Goal: Task Accomplishment & Management: Manage account settings

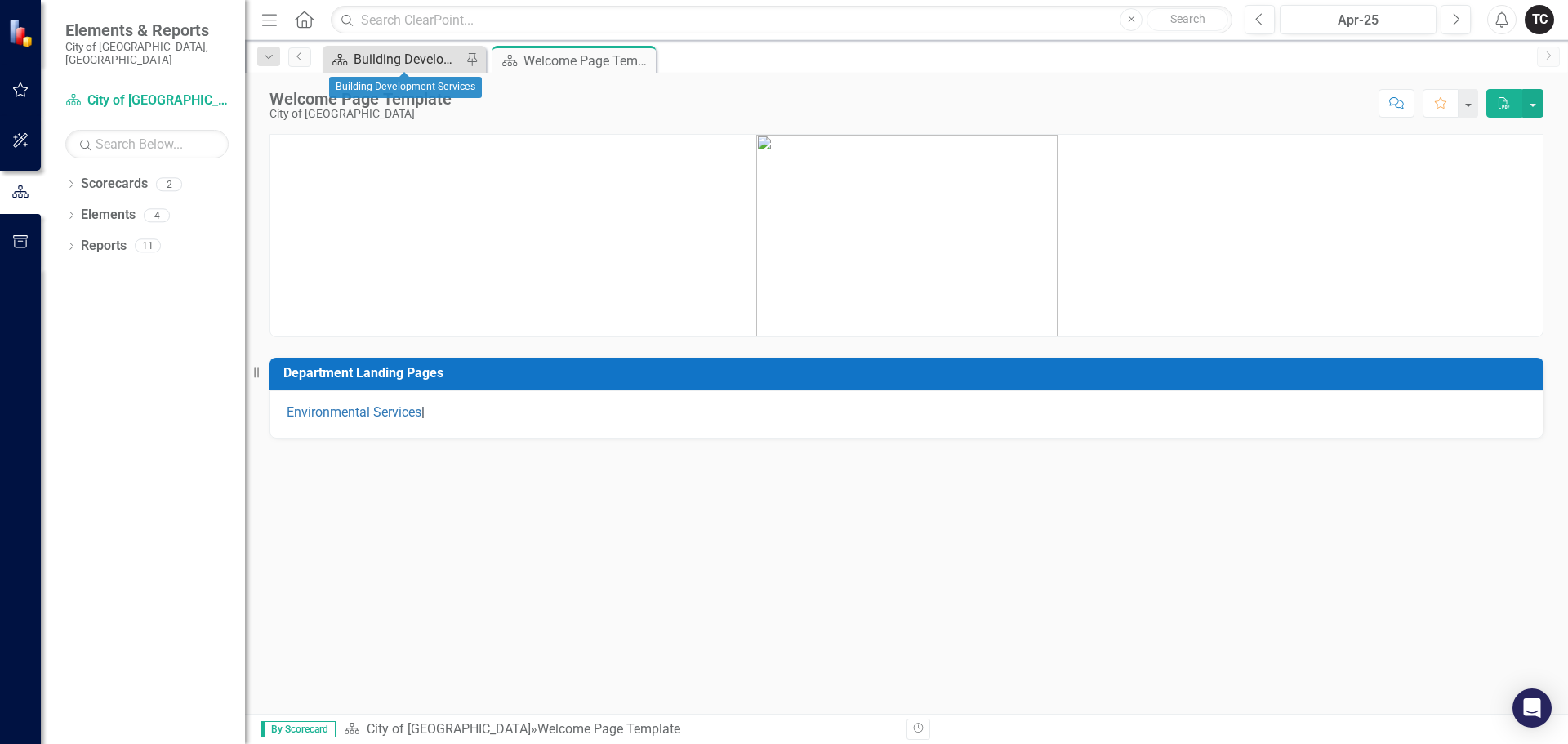
click at [382, 59] on div "Building Development Services" at bounding box center [407, 60] width 108 height 21
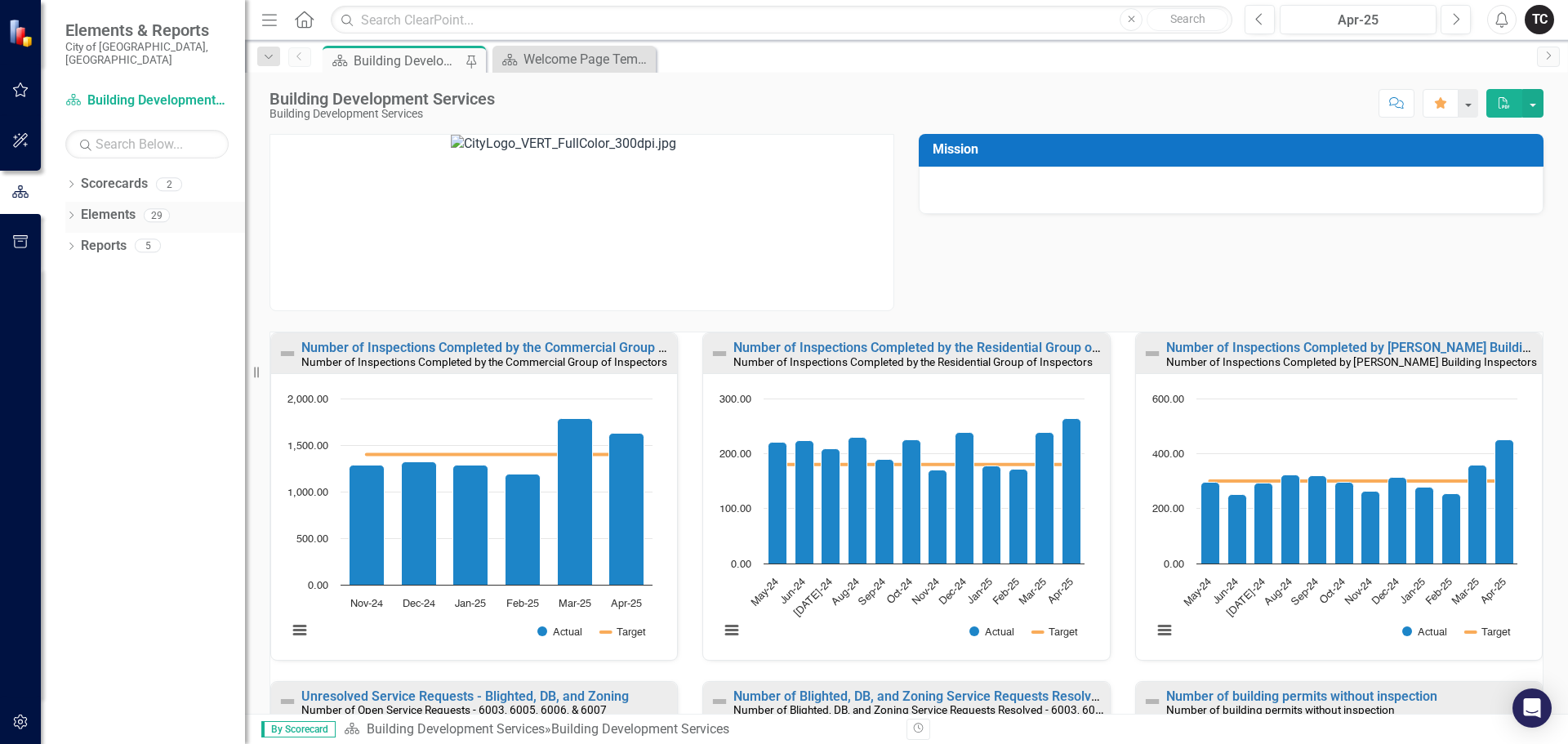
click at [98, 206] on link "Elements" at bounding box center [108, 215] width 54 height 19
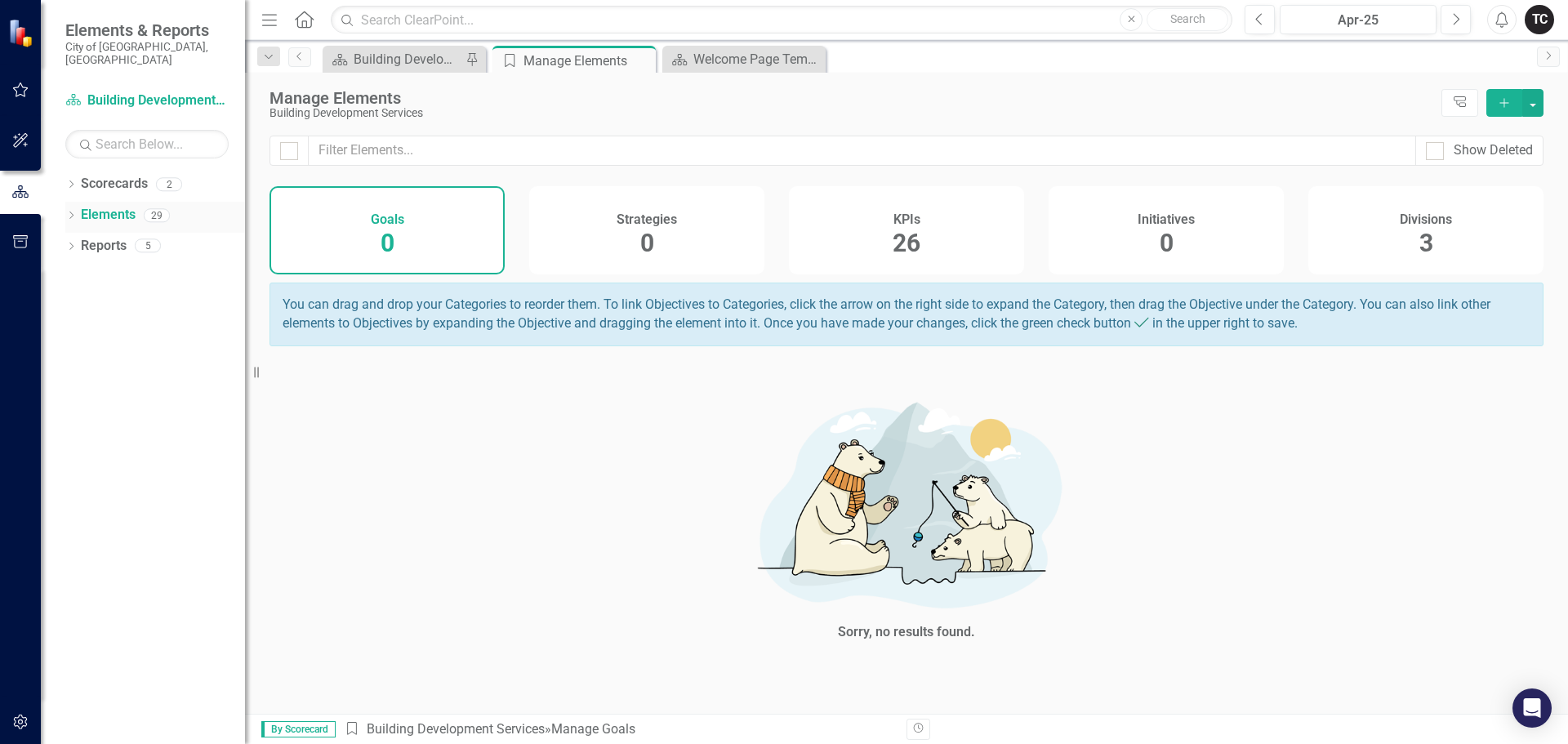
click at [71, 213] on icon "Dropdown" at bounding box center [71, 217] width 11 height 9
click at [86, 264] on div "Dropdown KPI KPIs 26" at bounding box center [159, 279] width 172 height 31
click at [78, 275] on icon "Dropdown" at bounding box center [79, 279] width 11 height 9
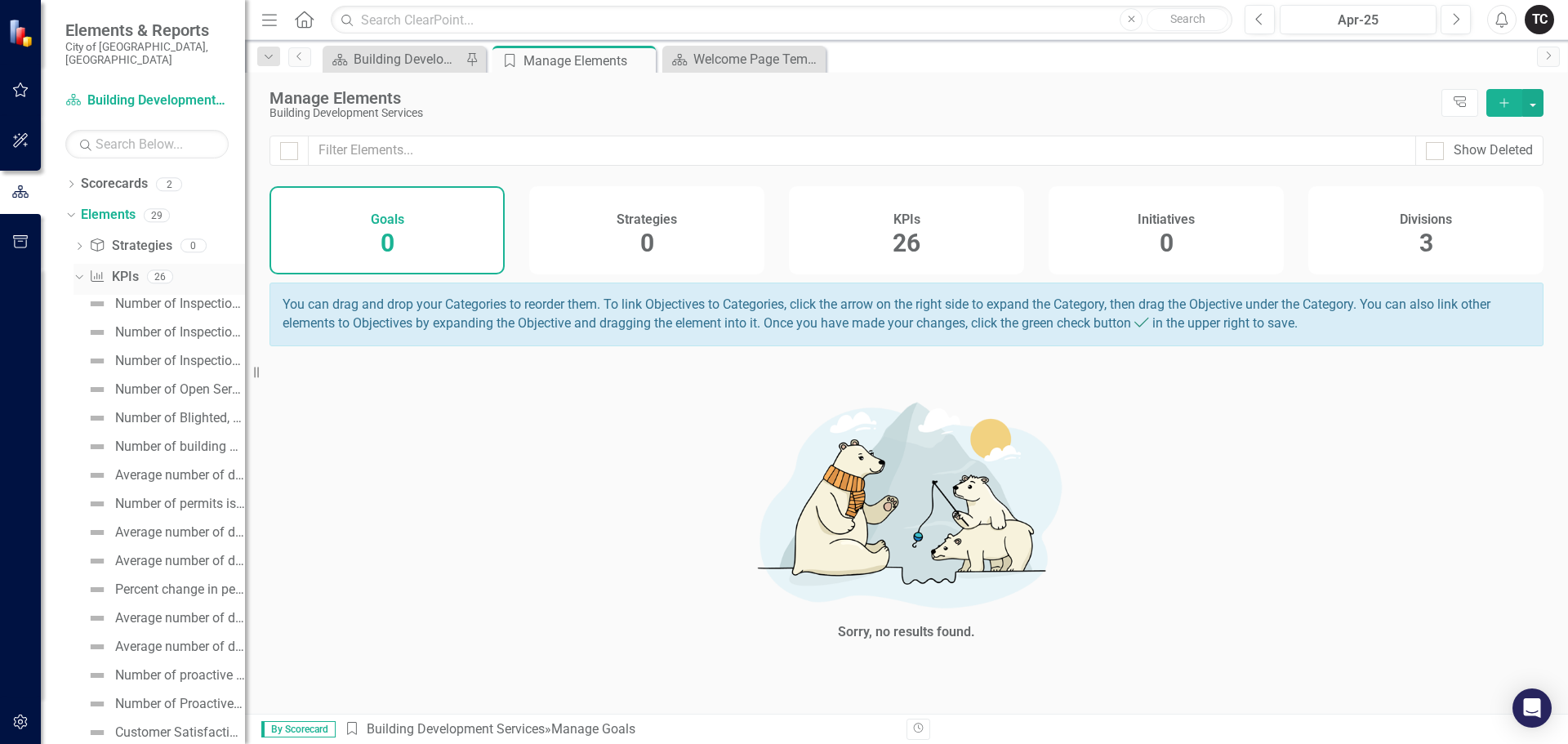
click at [123, 268] on link "KPI KPIs" at bounding box center [113, 277] width 49 height 19
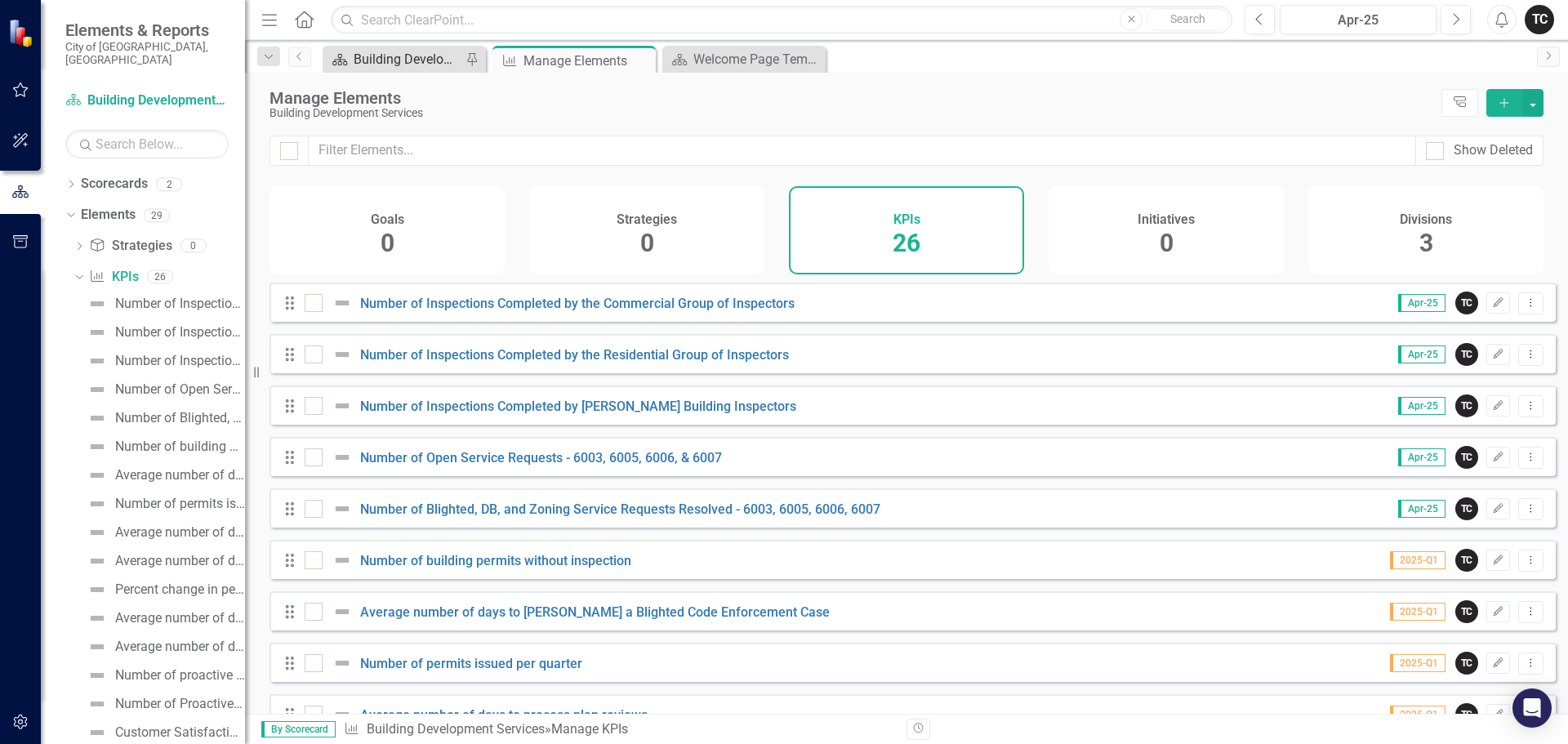
click at [416, 55] on div "Building Development Services" at bounding box center [407, 60] width 108 height 21
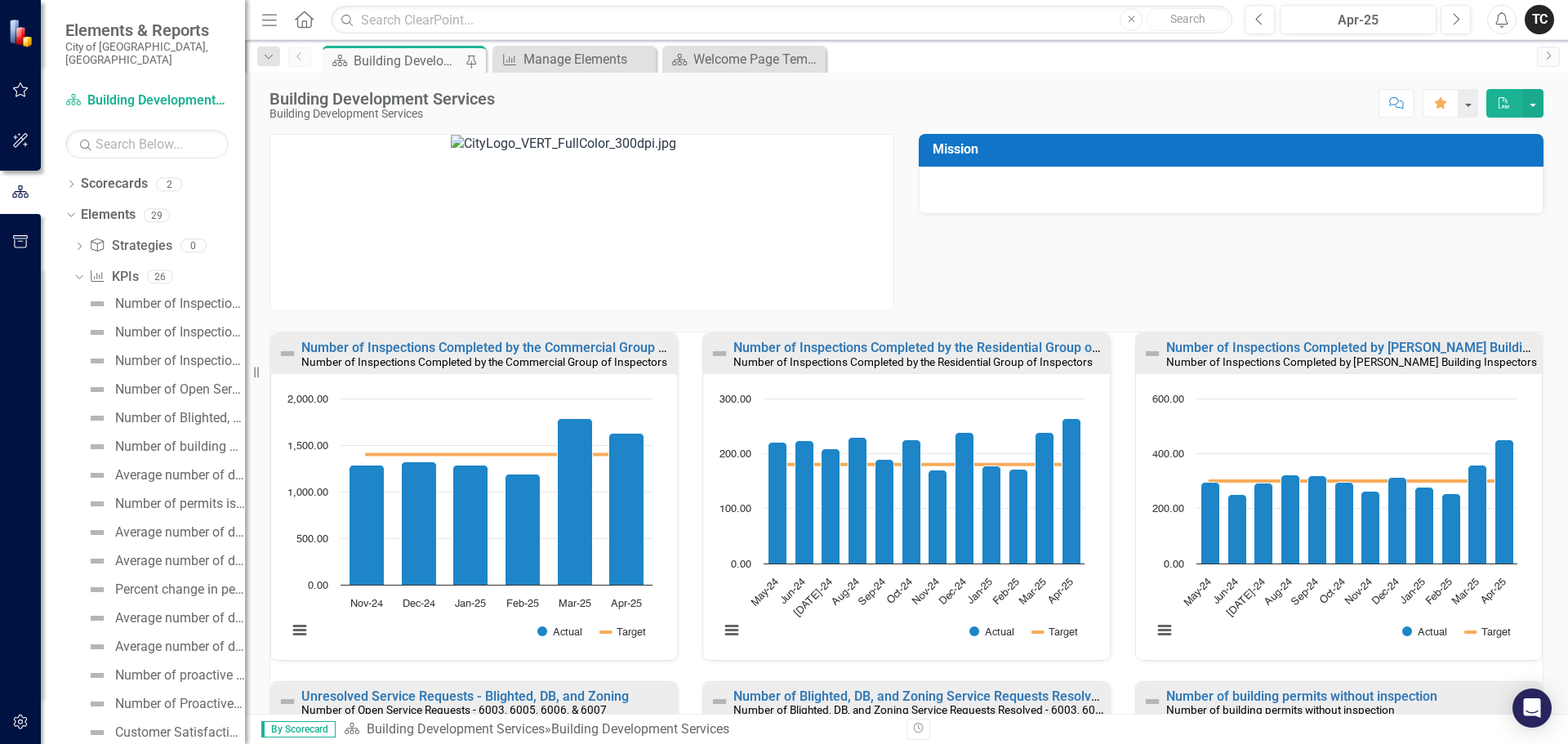
click at [394, 60] on div "Building Development Services" at bounding box center [407, 61] width 108 height 21
click at [535, 56] on div "Manage Elements" at bounding box center [577, 60] width 108 height 21
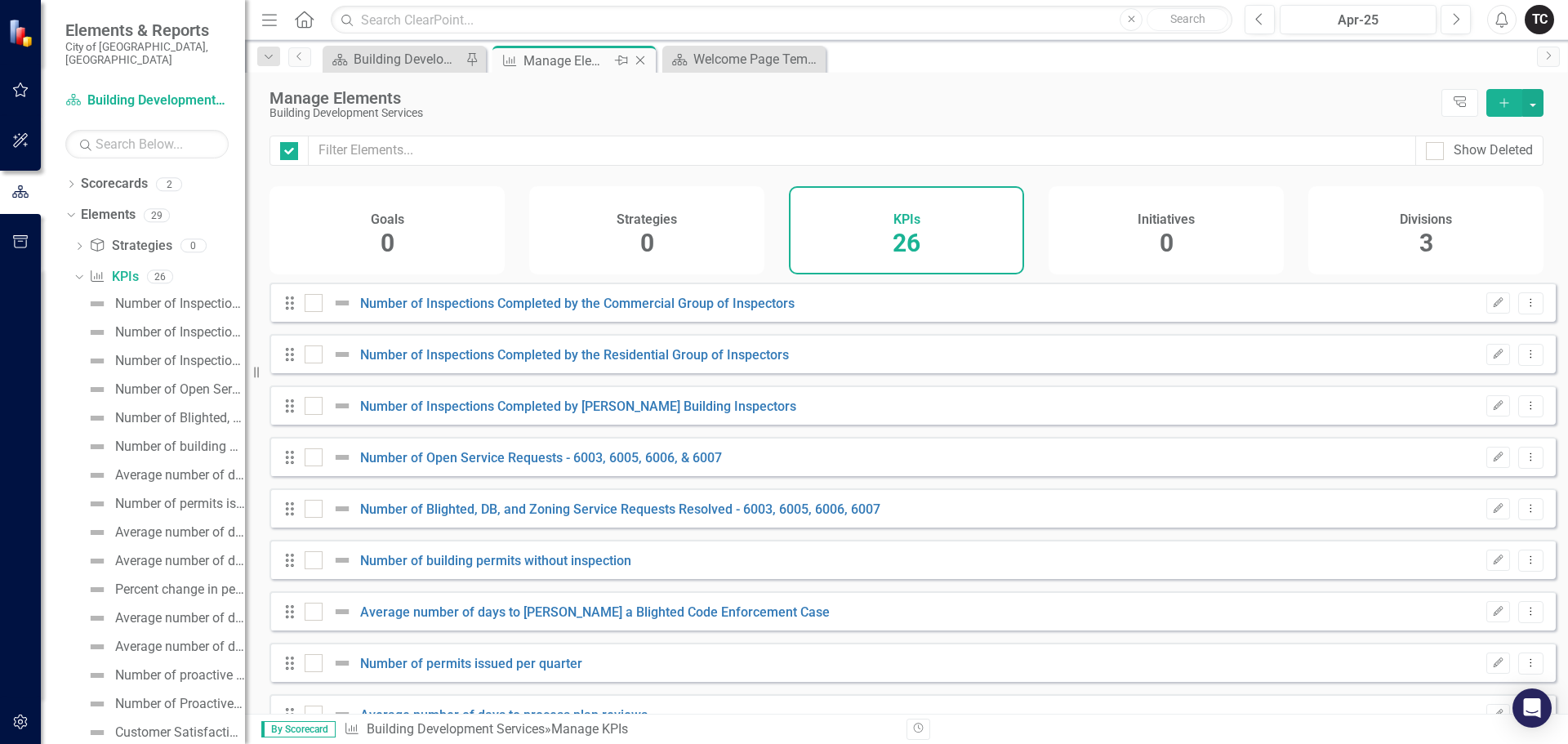
checkbox input "false"
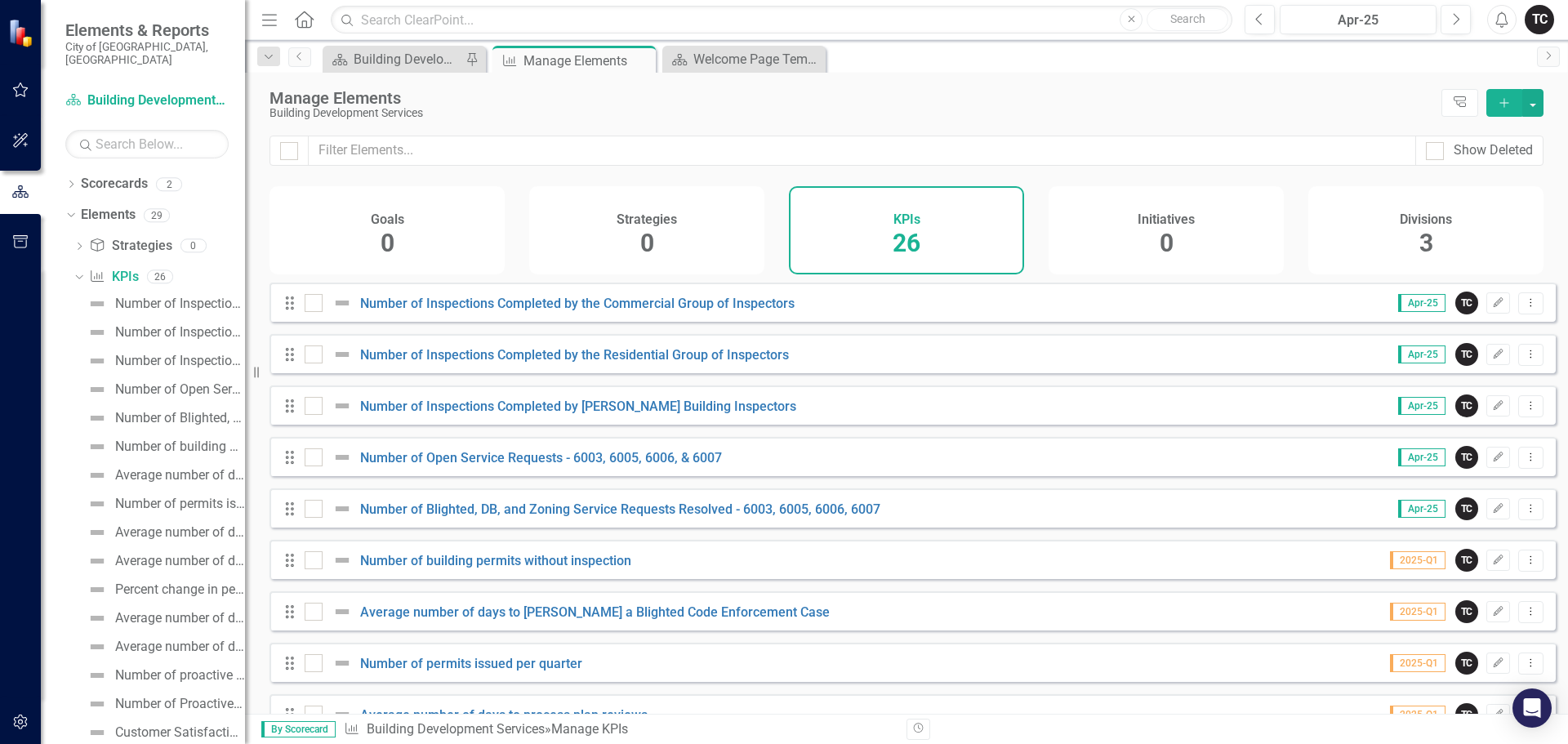
click at [1503, 102] on icon "Add" at bounding box center [1504, 103] width 15 height 11
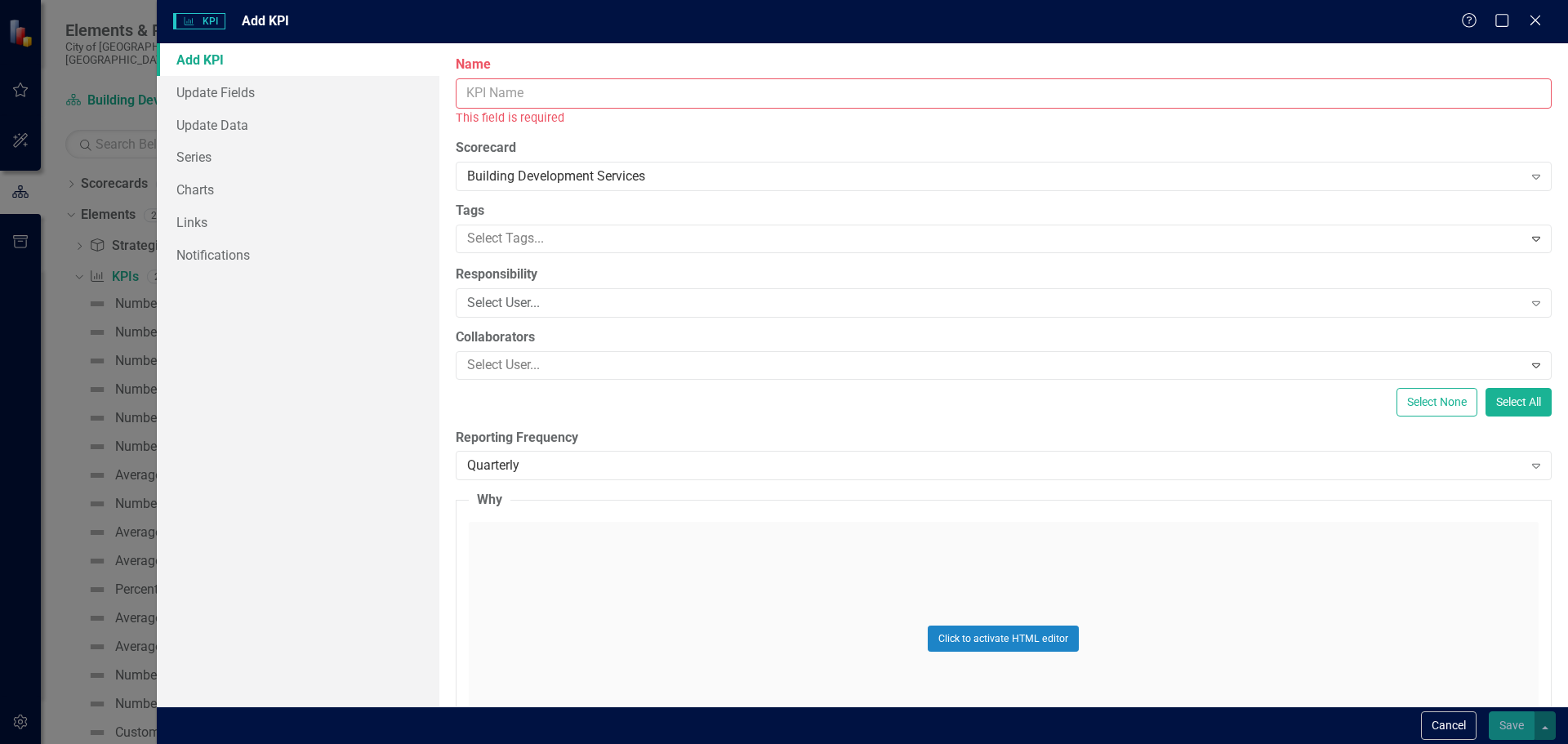
click at [506, 97] on input "Name" at bounding box center [1004, 93] width 1096 height 30
click at [484, 100] on input "Name" at bounding box center [1004, 93] width 1096 height 30
paste input "Percent of Inspections Performed the Day Requested."
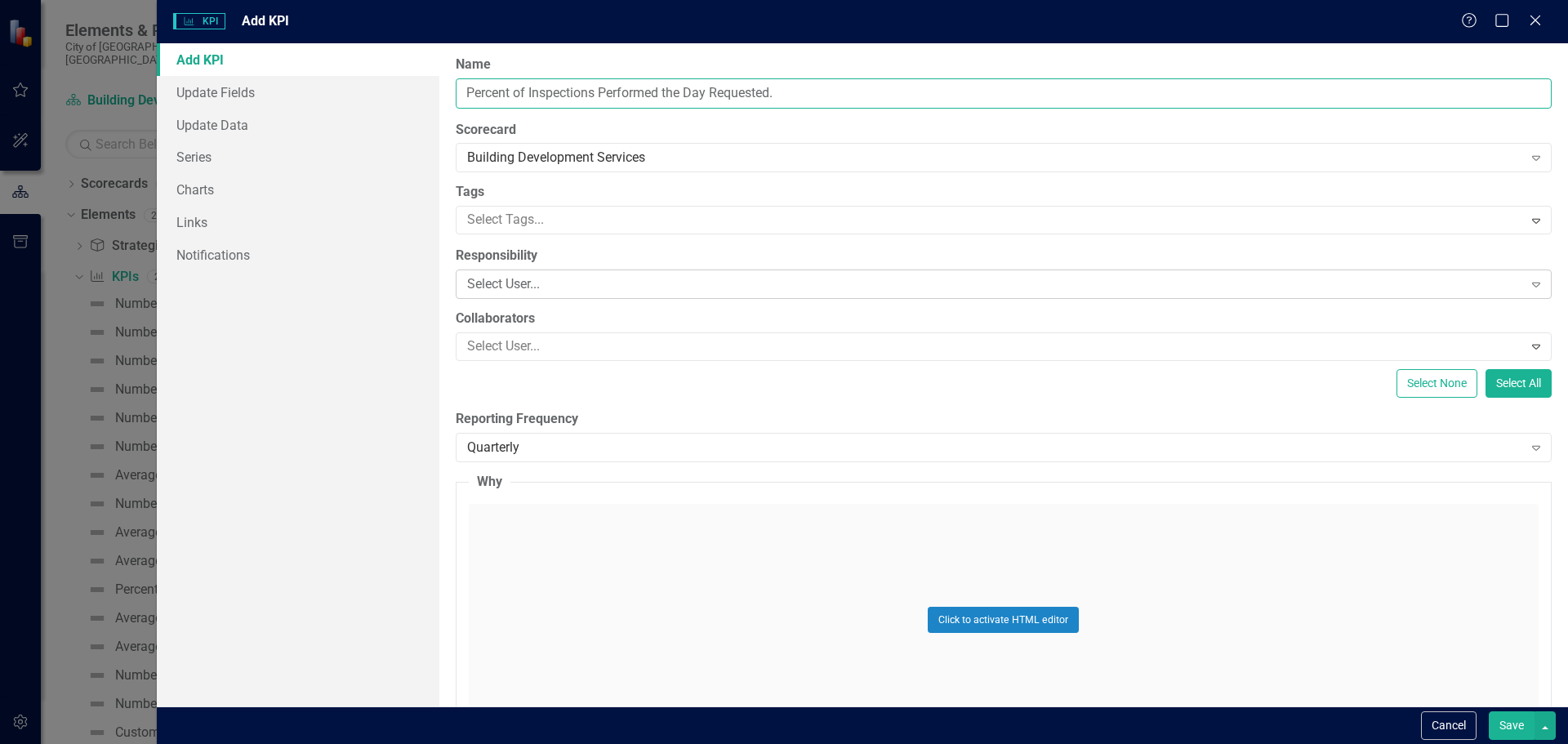
type input "Percent of Inspections Performed the Day Requested."
click at [538, 281] on div "Select User..." at bounding box center [995, 285] width 1057 height 19
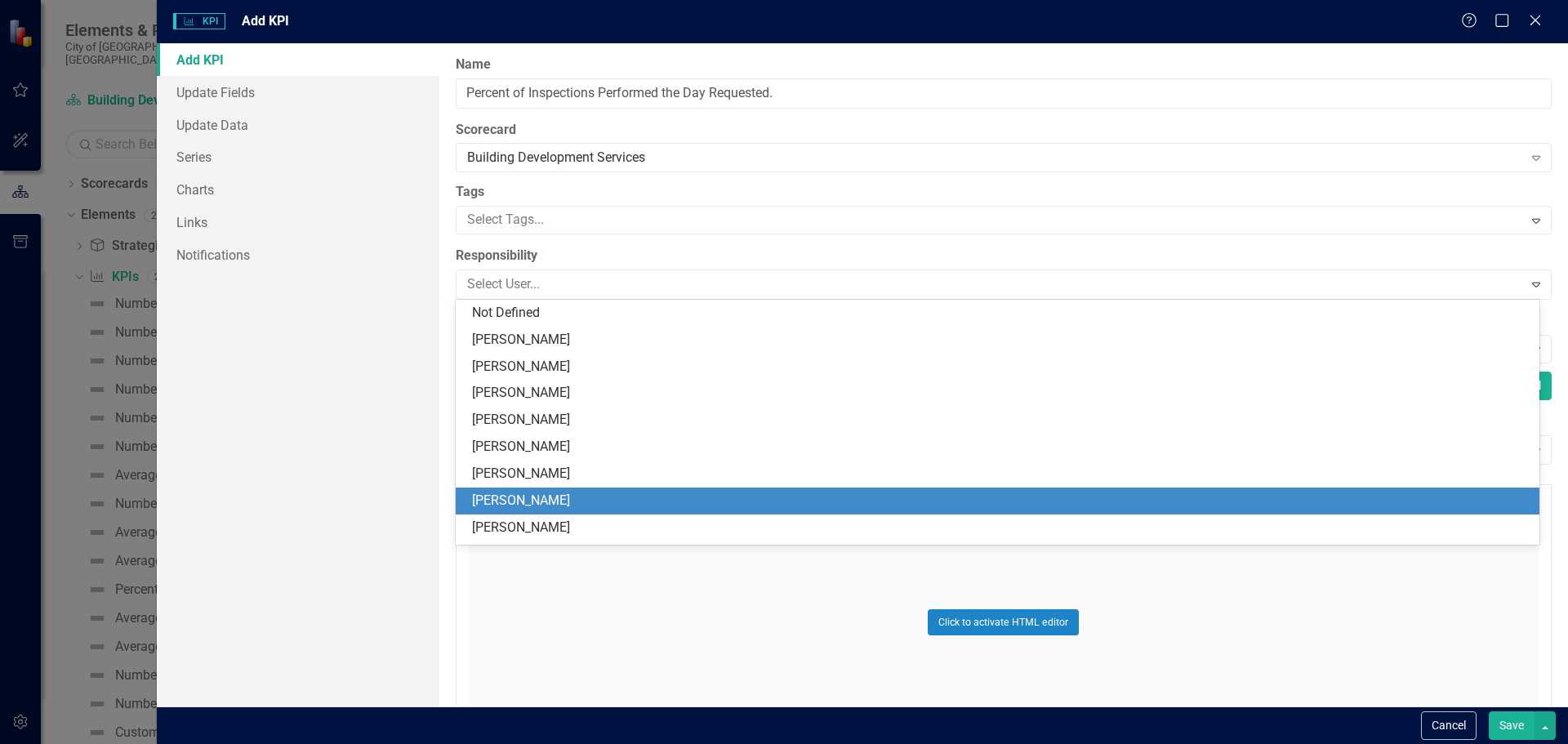
click at [527, 503] on div "[PERSON_NAME]" at bounding box center [1001, 501] width 1057 height 19
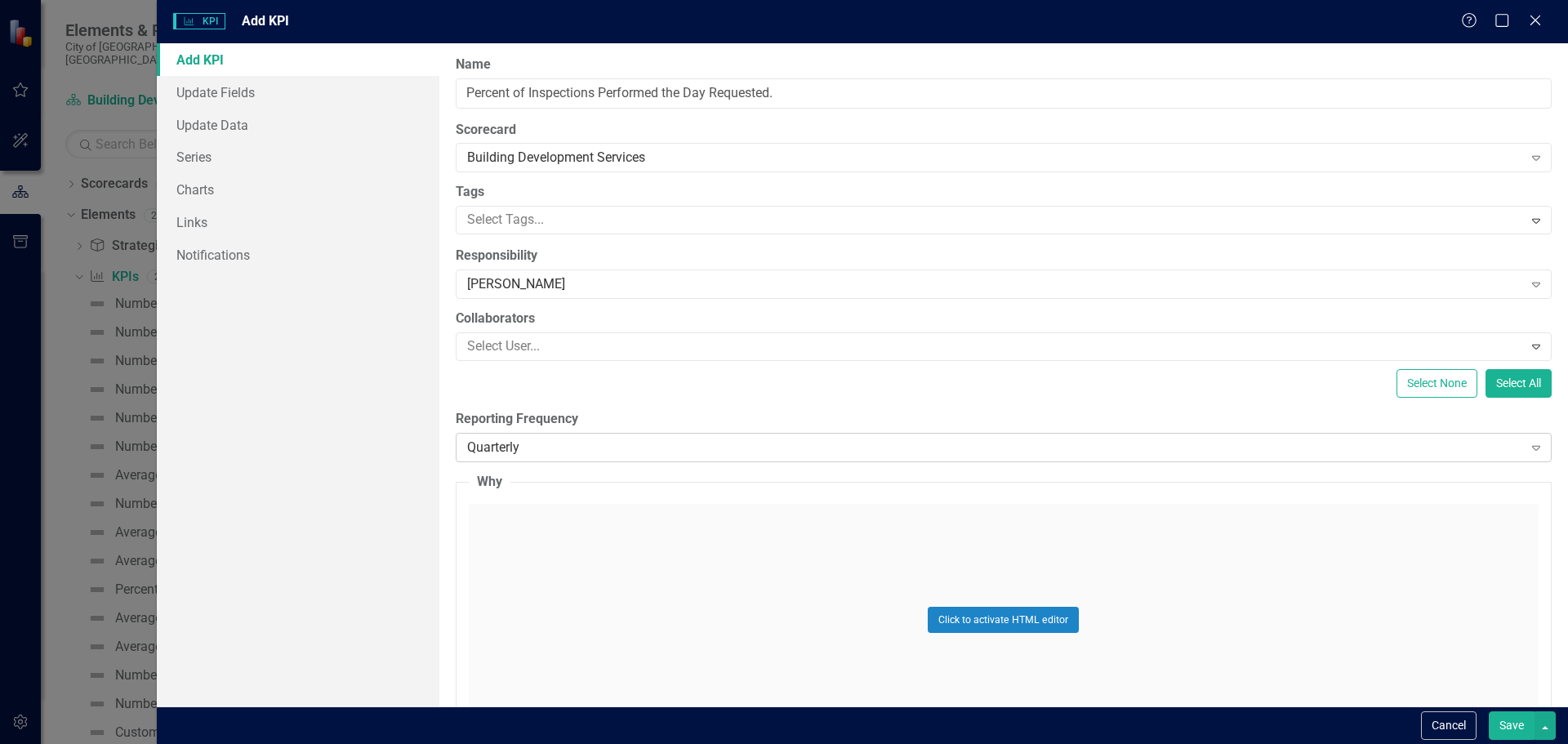
click at [543, 458] on div "Quarterly Expand" at bounding box center [1004, 448] width 1096 height 29
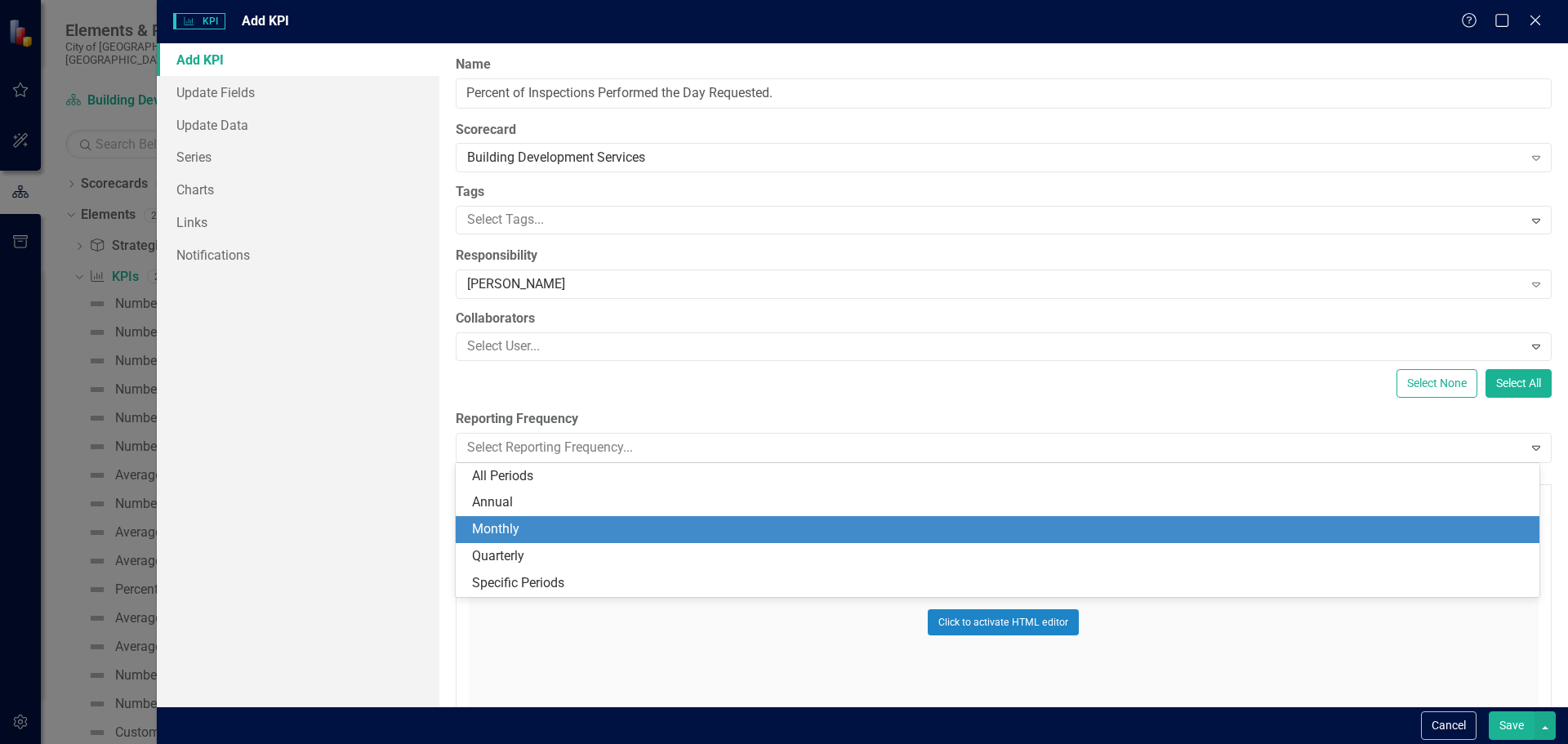
drag, startPoint x: 535, startPoint y: 518, endPoint x: 545, endPoint y: 520, distance: 10.2
click at [535, 518] on div "Monthly" at bounding box center [998, 530] width 1084 height 27
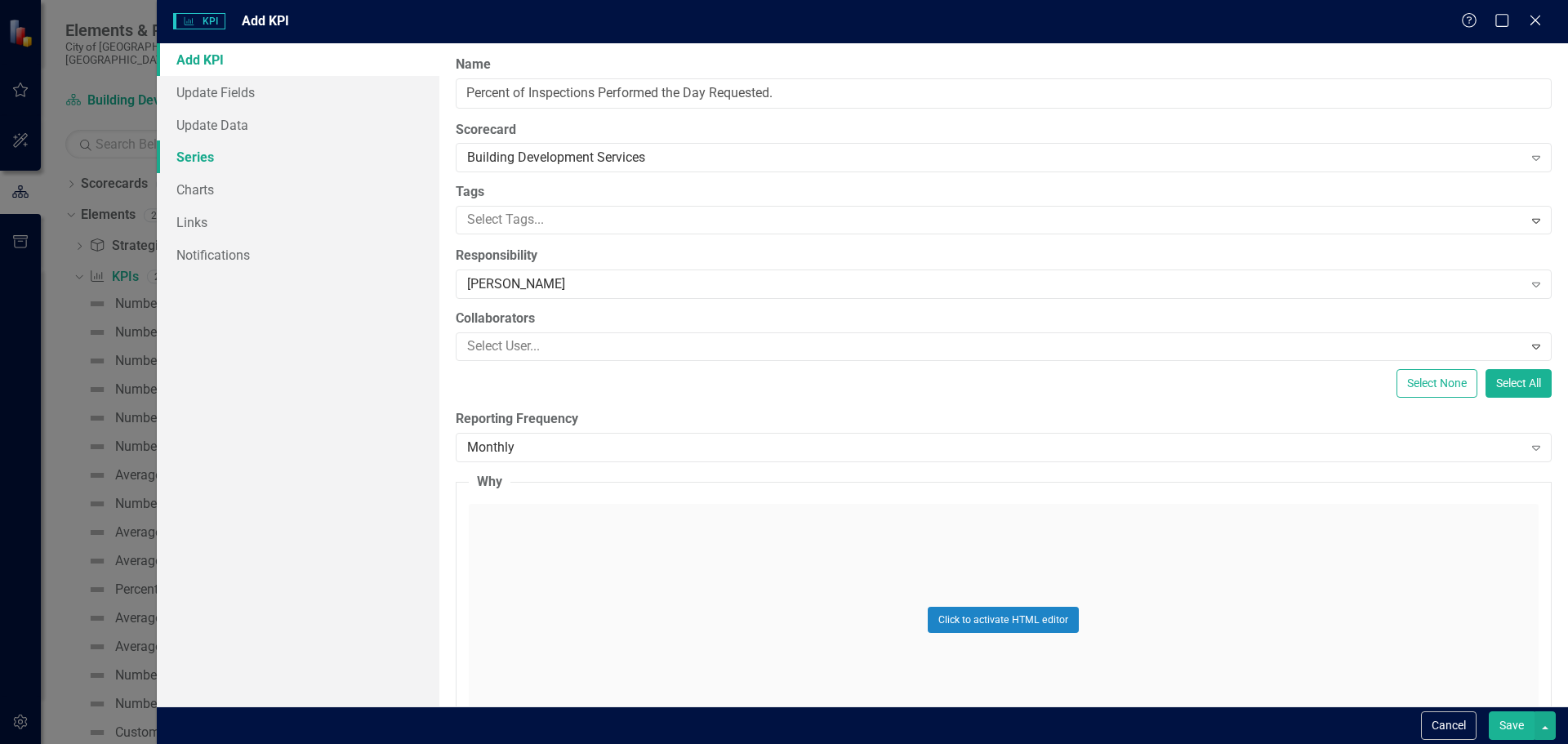
click at [206, 162] on link "Series" at bounding box center [298, 157] width 282 height 33
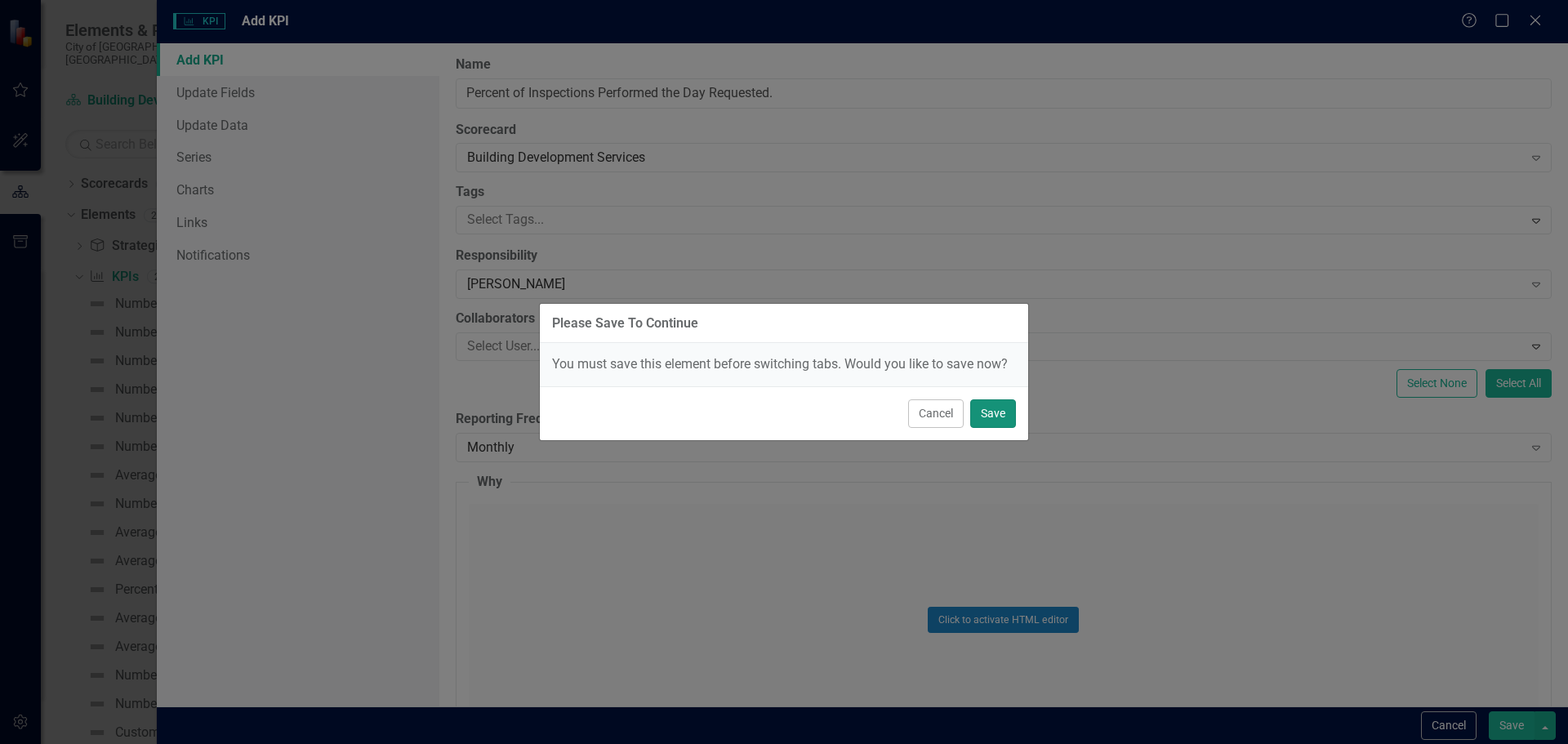
click at [1000, 410] on button "Save" at bounding box center [993, 413] width 46 height 29
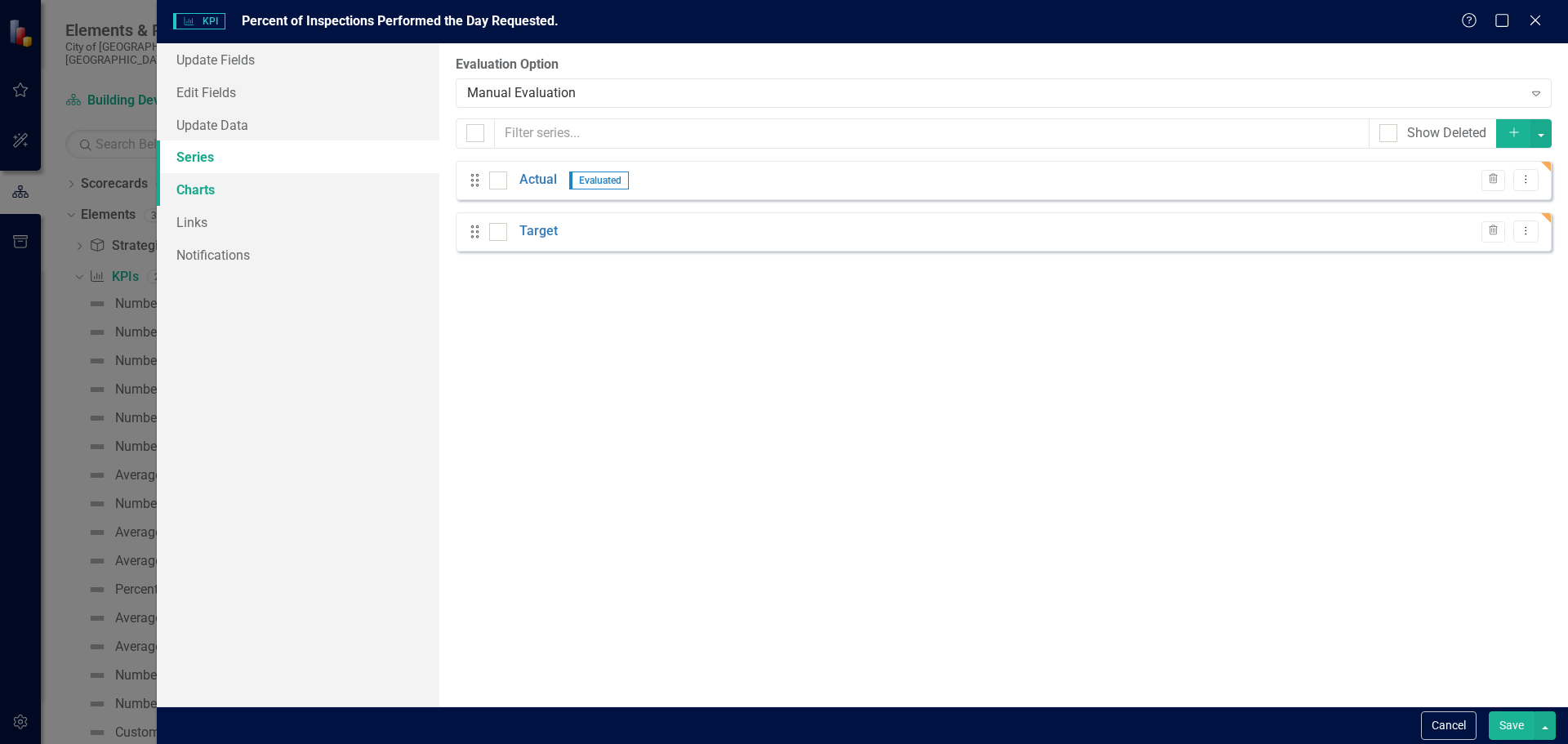
click at [208, 189] on link "Charts" at bounding box center [298, 189] width 282 height 33
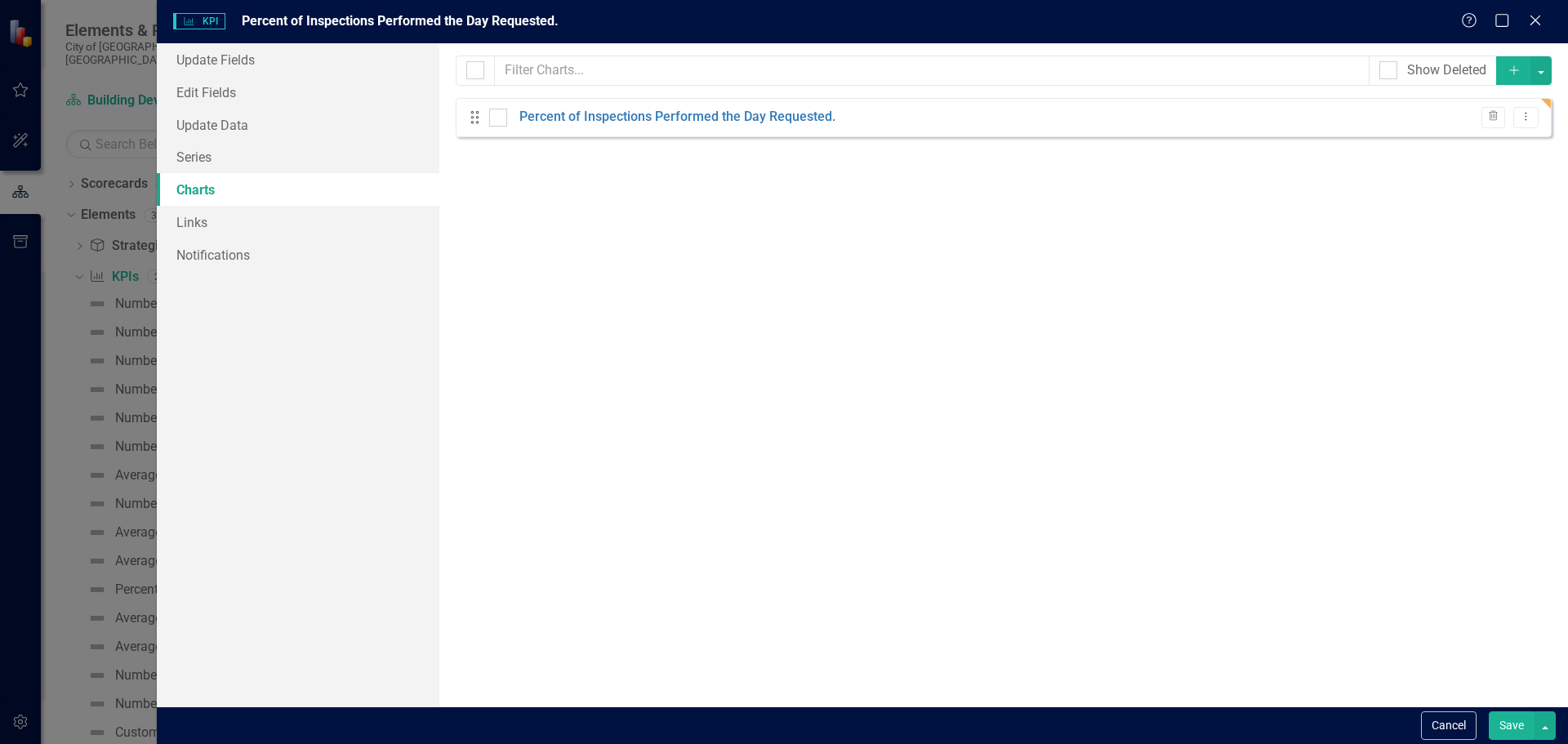
click at [1502, 726] on button "Save" at bounding box center [1512, 726] width 46 height 29
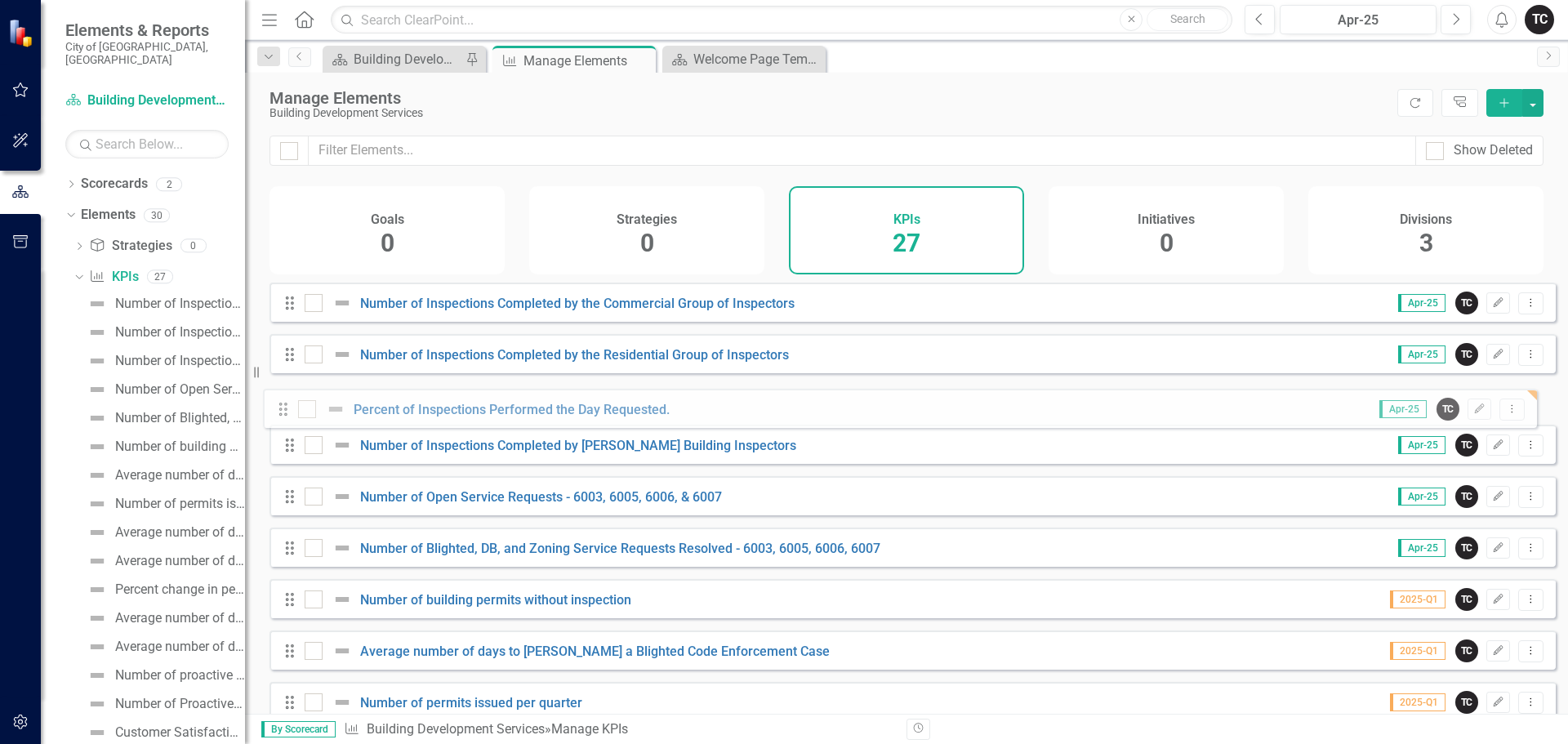
drag, startPoint x: 289, startPoint y: 688, endPoint x: 282, endPoint y: 413, distance: 275.1
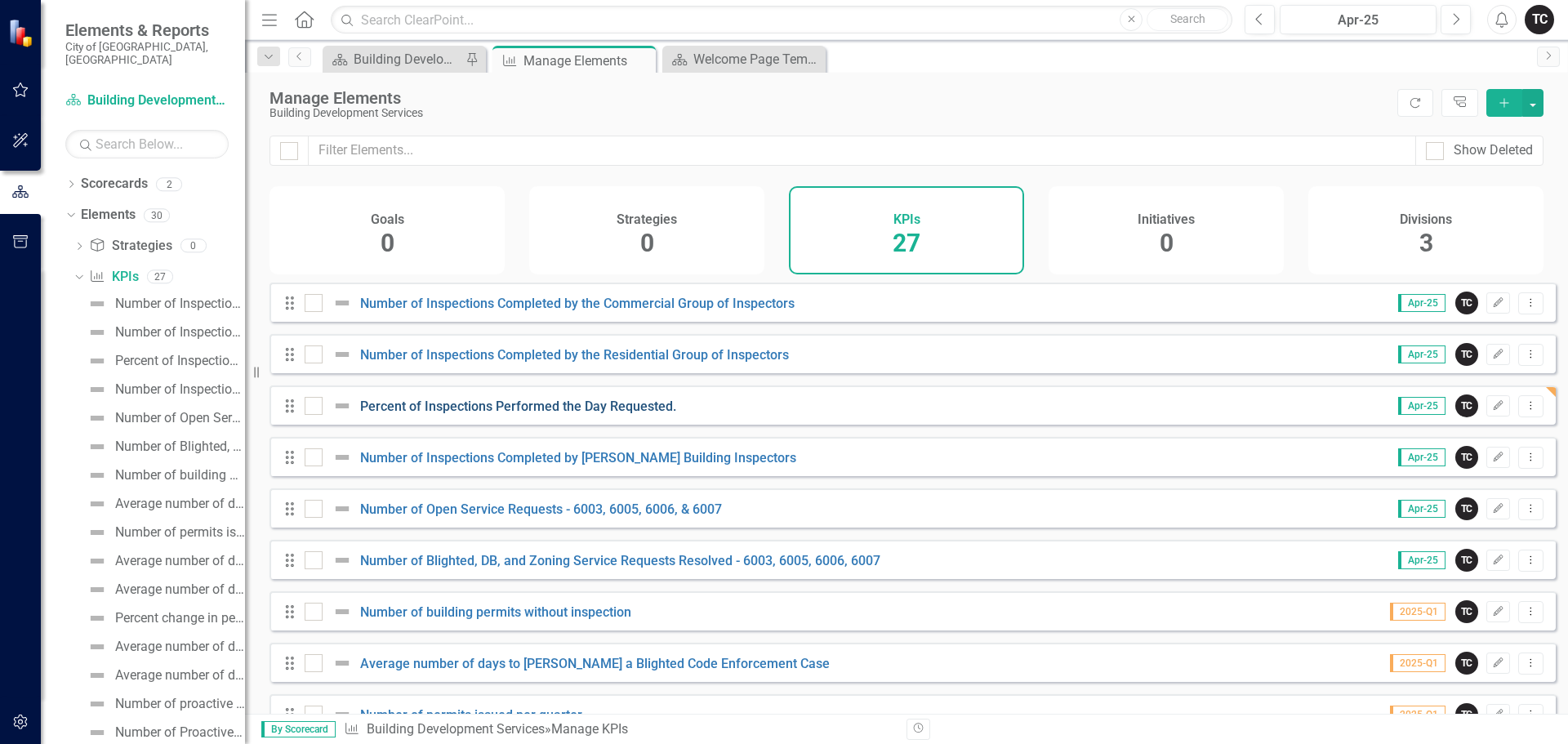
click at [463, 414] on link "Percent of Inspections Performed the Day Requested." at bounding box center [518, 406] width 316 height 16
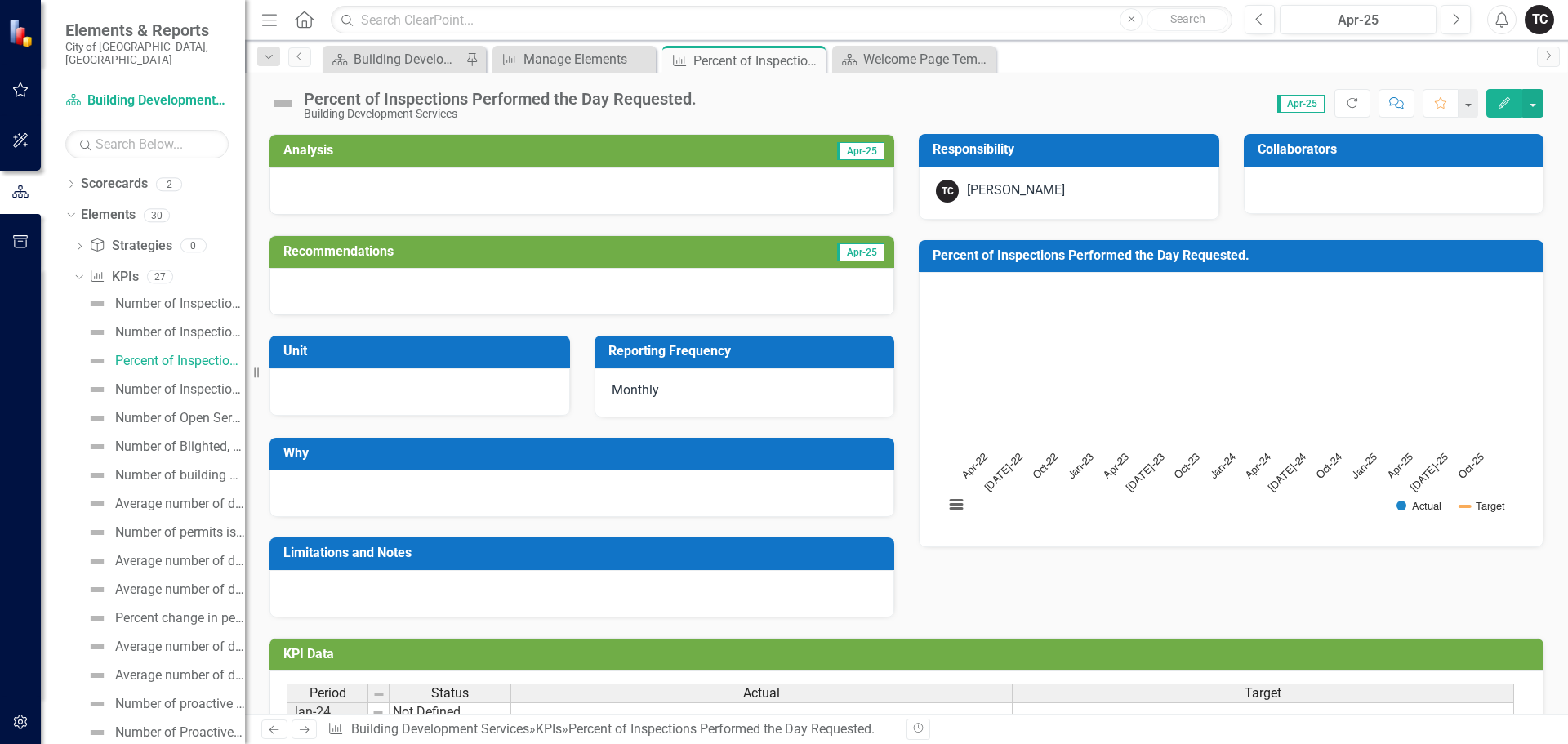
click at [1070, 257] on h3 "Percent of Inspections Performed the Day Requested." at bounding box center [1235, 255] width 603 height 15
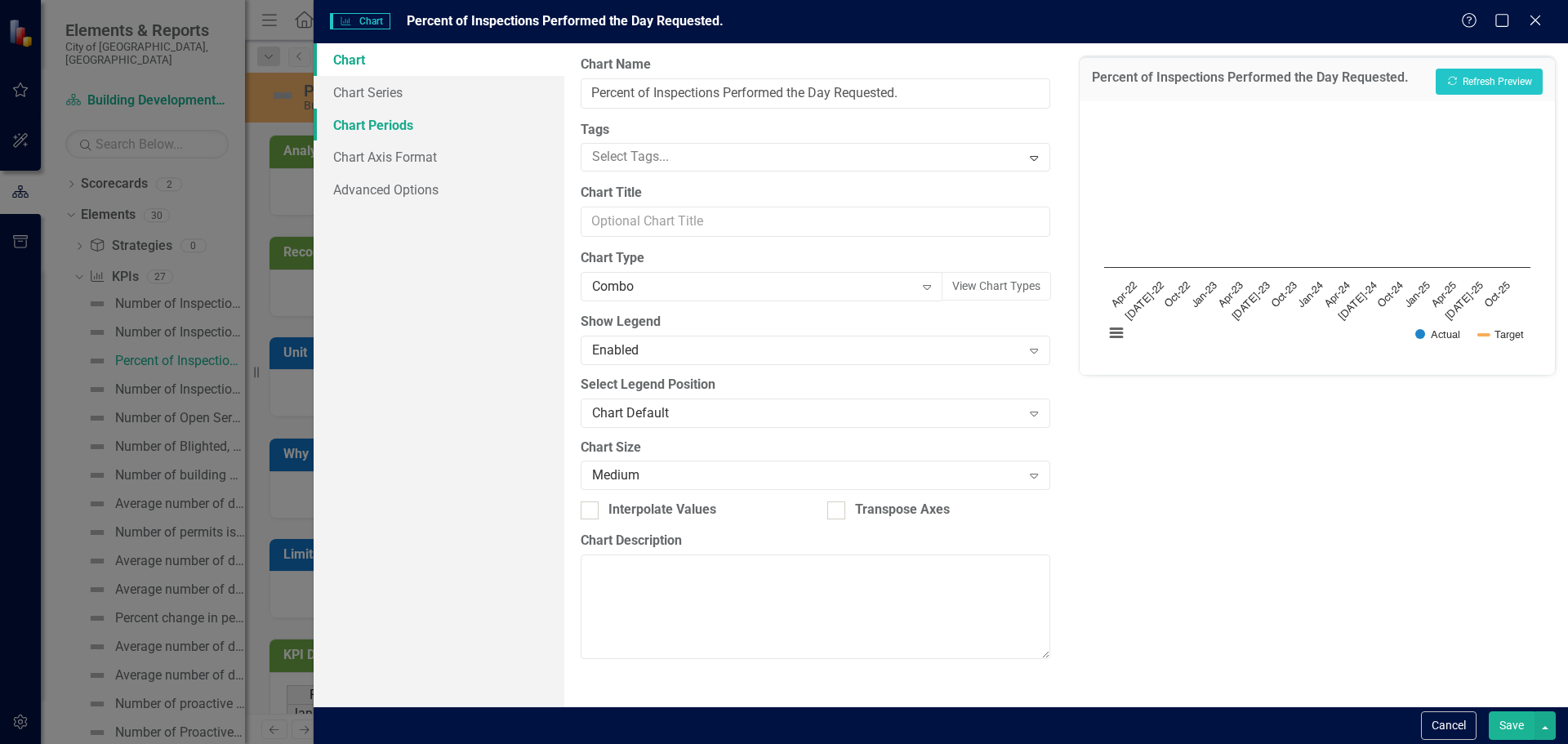
click at [381, 130] on link "Chart Periods" at bounding box center [439, 125] width 251 height 33
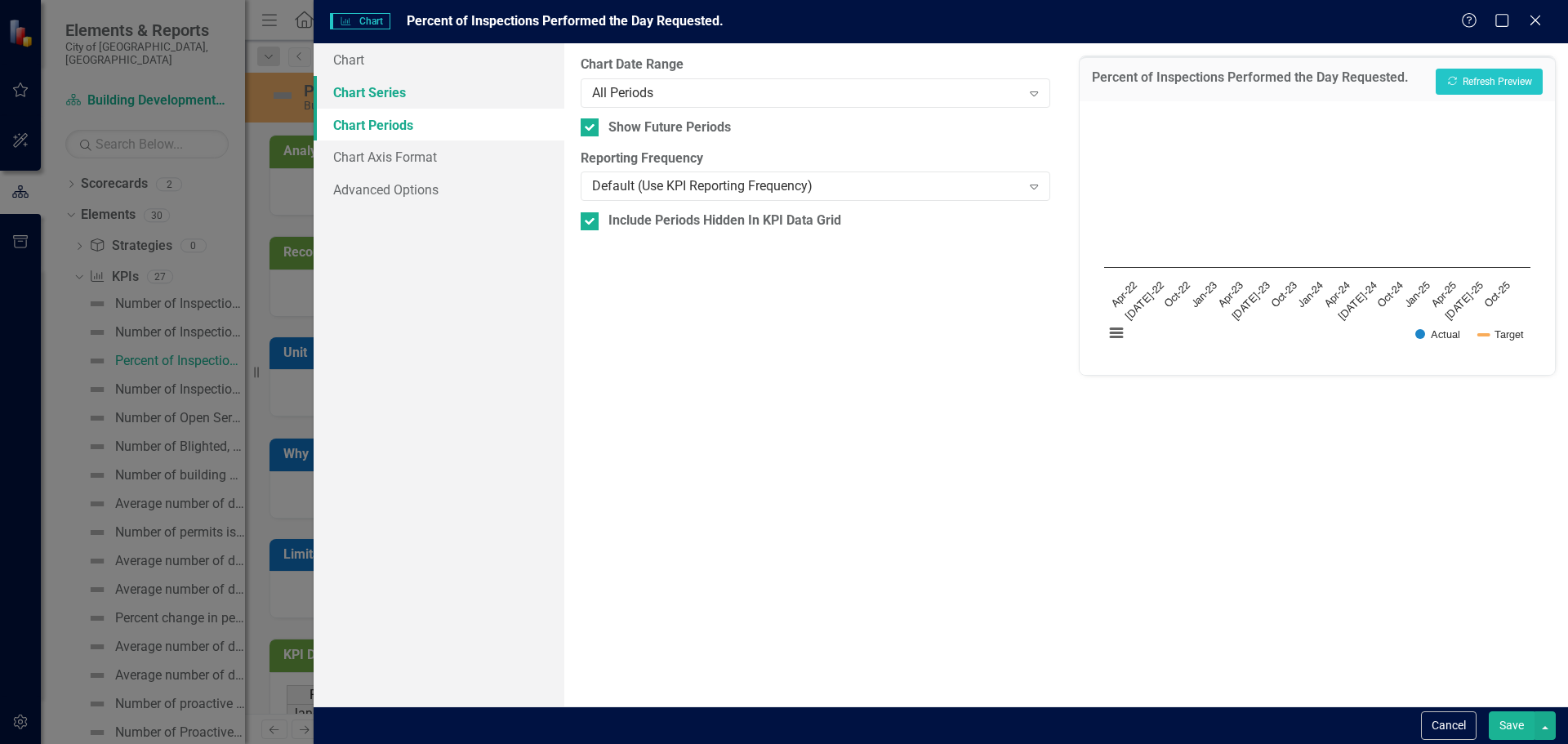
click at [356, 97] on link "Chart Series" at bounding box center [439, 92] width 251 height 33
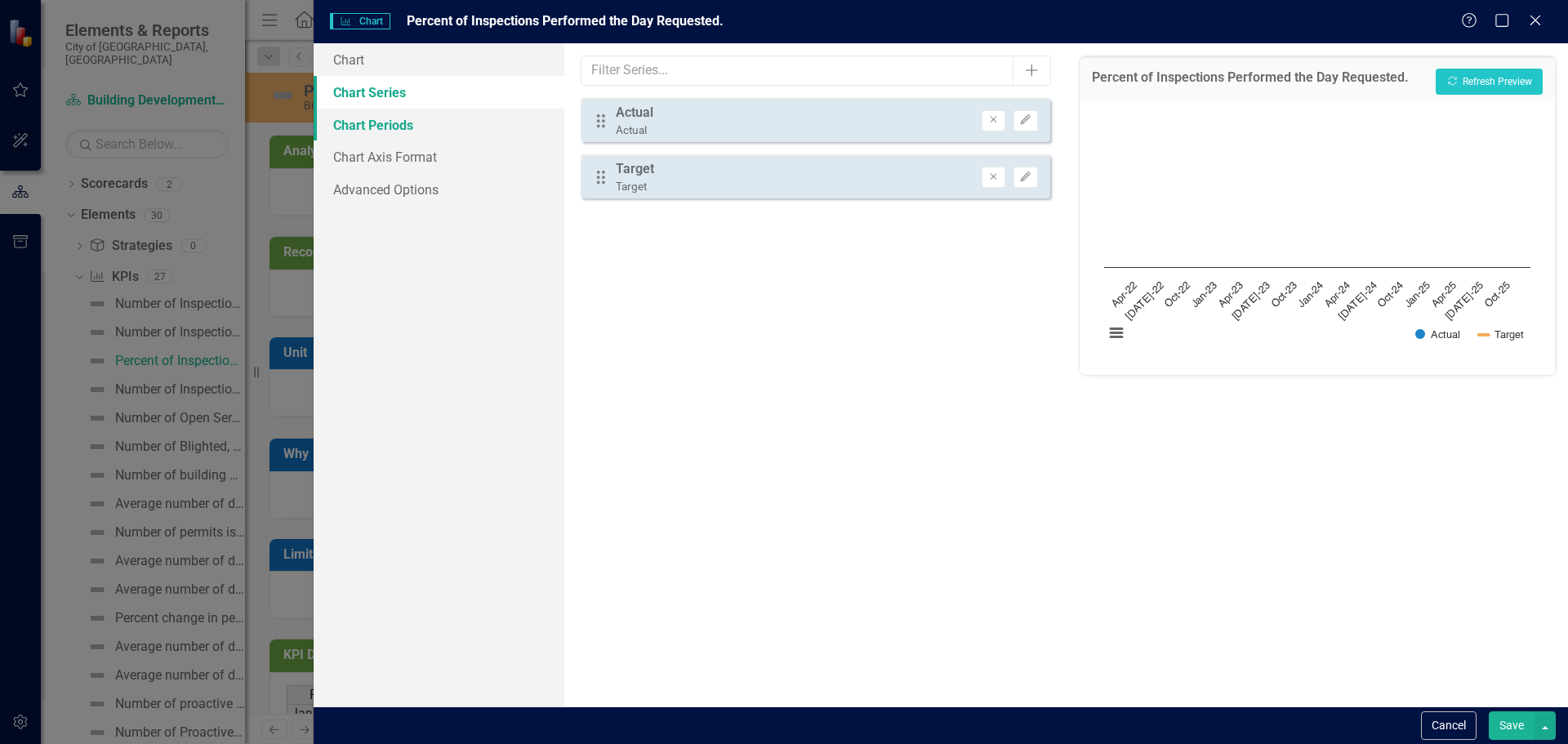
click at [385, 127] on link "Chart Periods" at bounding box center [439, 125] width 251 height 33
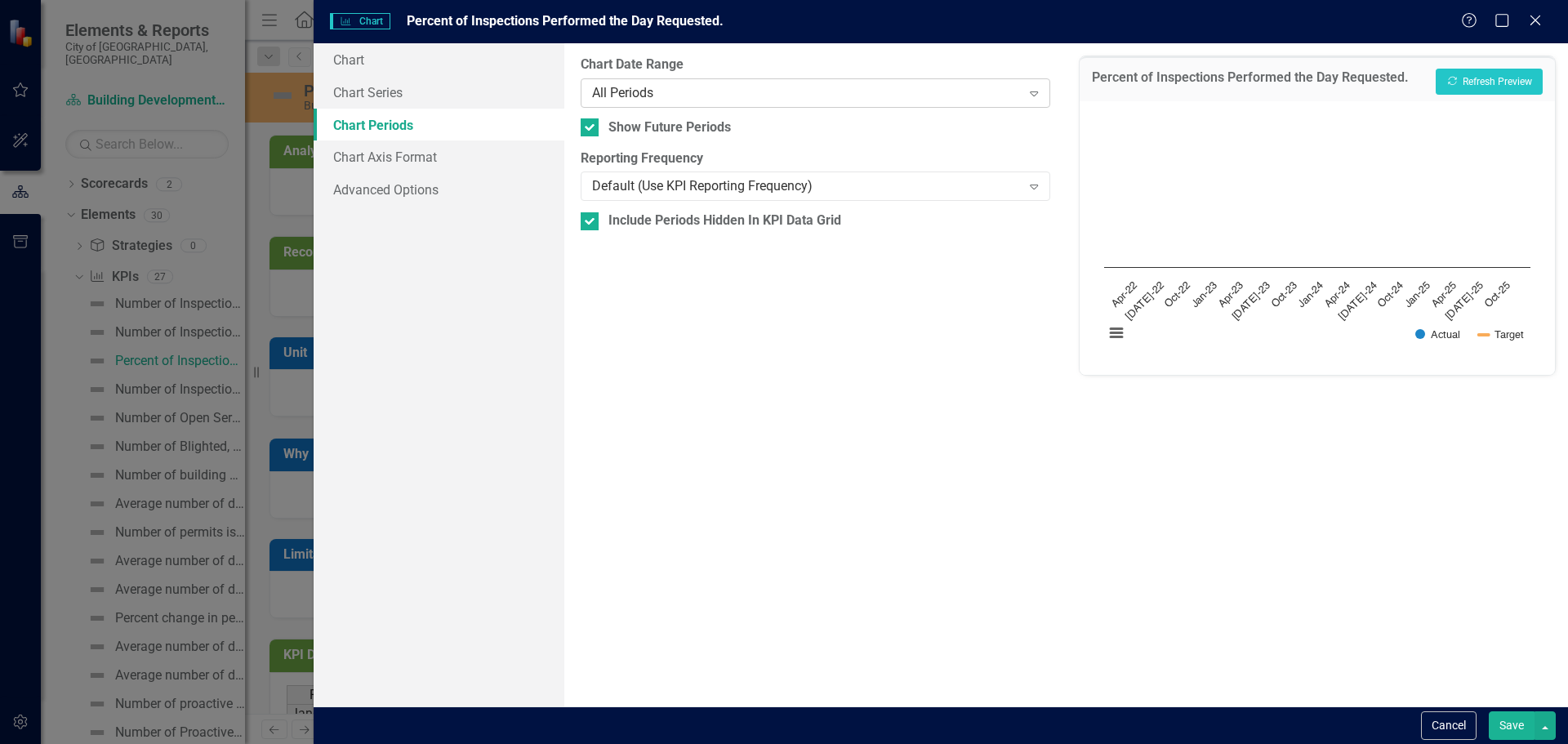
click at [608, 97] on div "All Periods" at bounding box center [807, 92] width 429 height 19
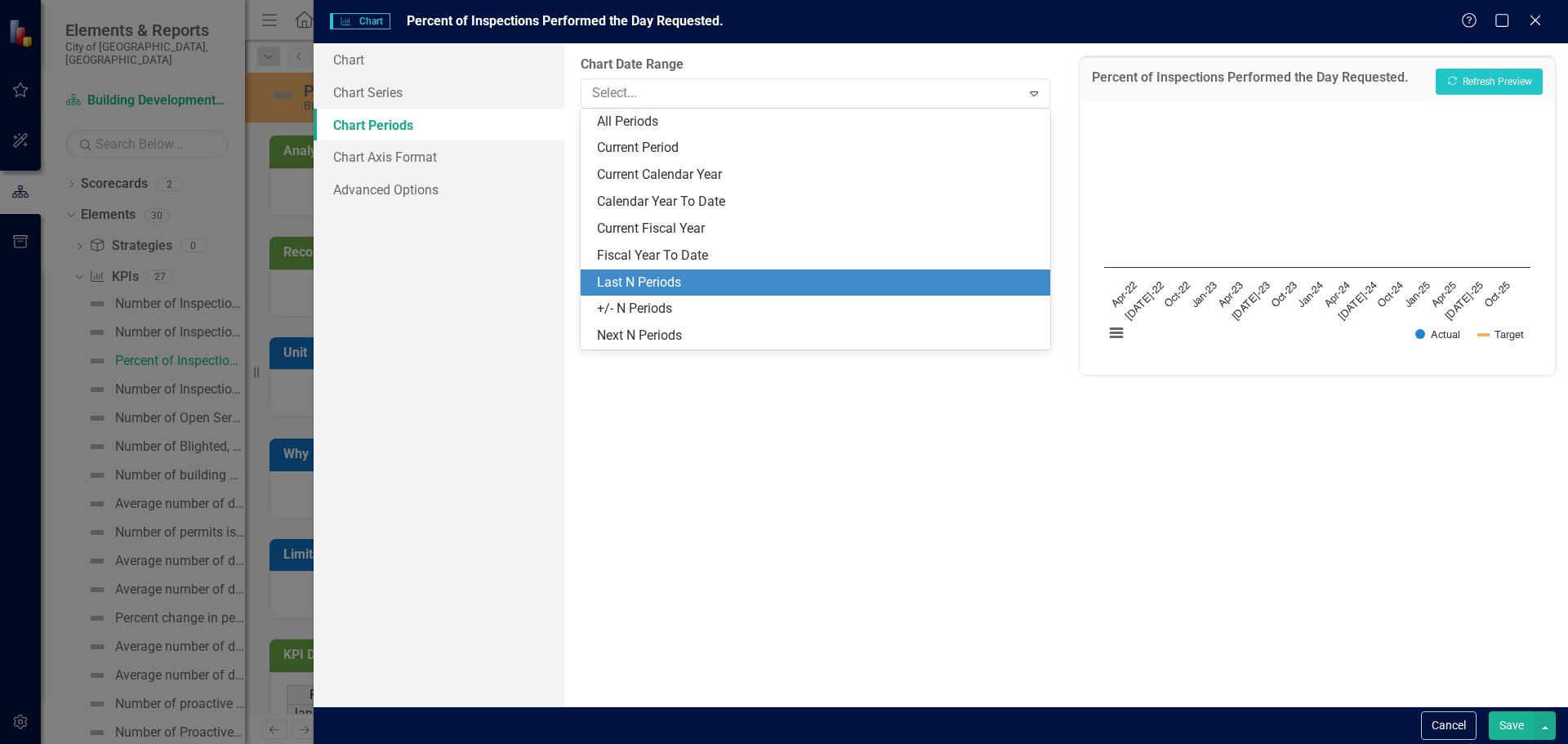
click at [647, 277] on div "Last N Periods" at bounding box center [818, 283] width 442 height 19
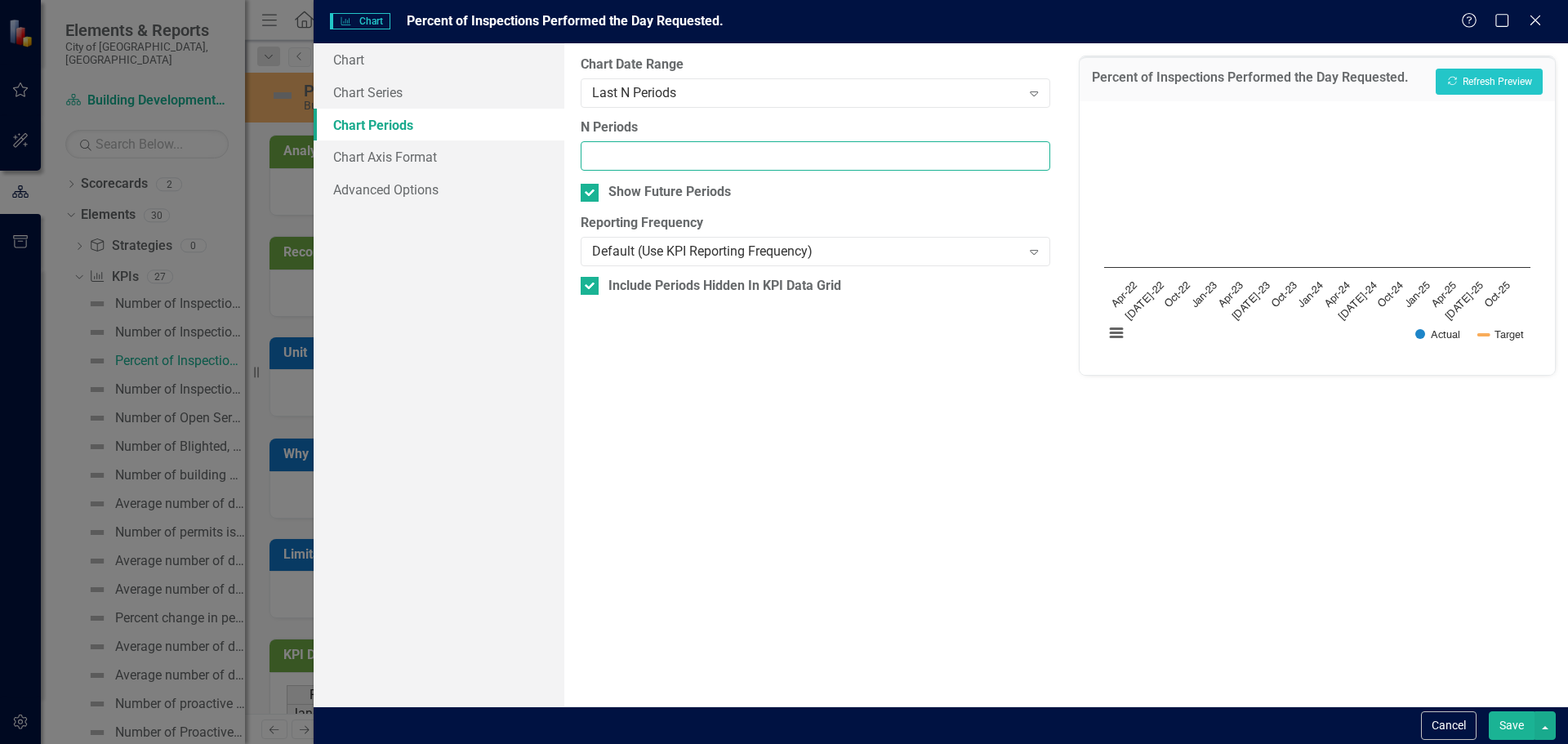
click at [643, 164] on input "N Periods" at bounding box center [815, 156] width 469 height 30
type input "12"
click at [1510, 721] on button "Save" at bounding box center [1512, 726] width 46 height 29
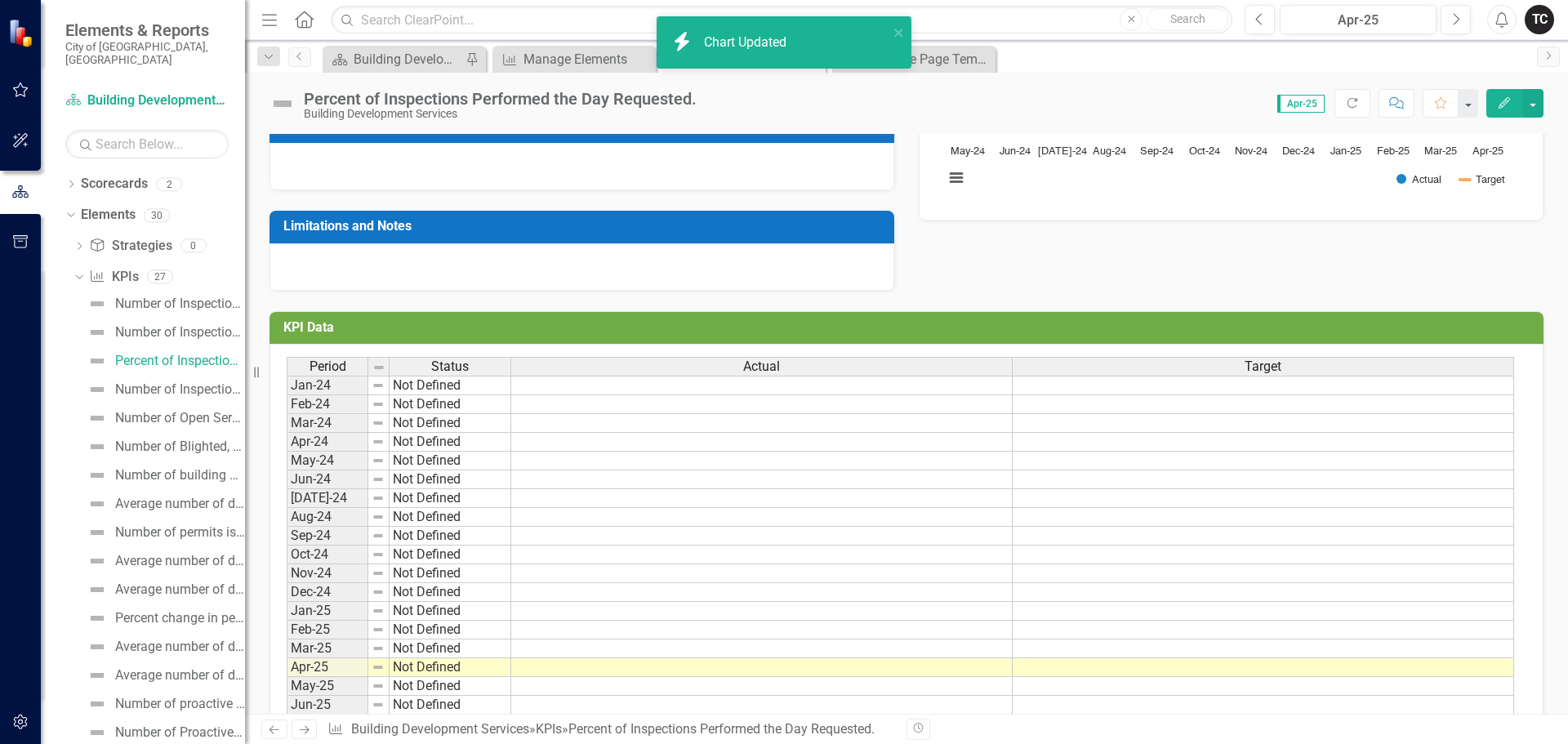
scroll to position [409, 0]
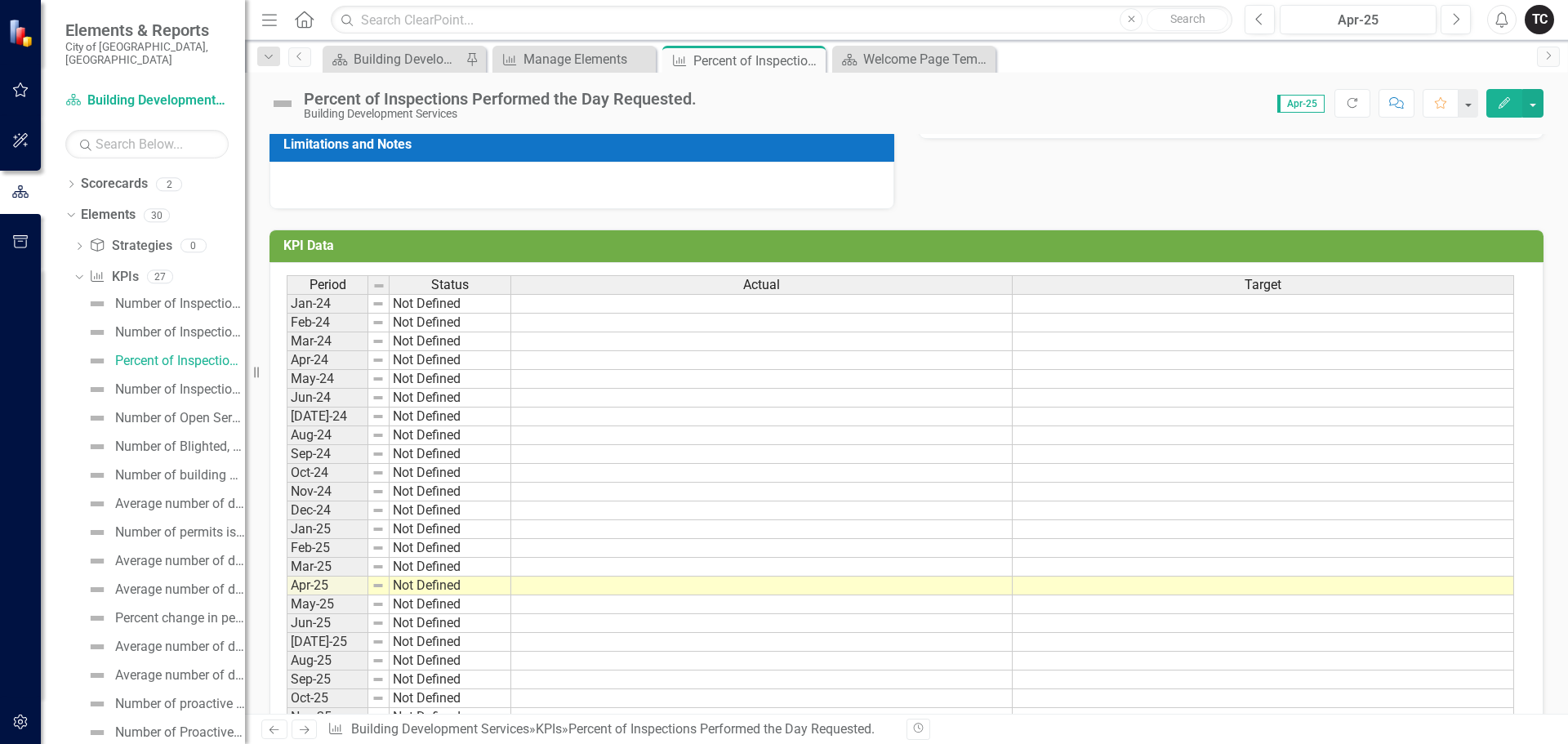
click at [287, 315] on div "Period Status Actual Target Jan-24 Not Defined Feb-24 Not Defined Mar-24 Not De…" at bounding box center [287, 511] width 0 height 471
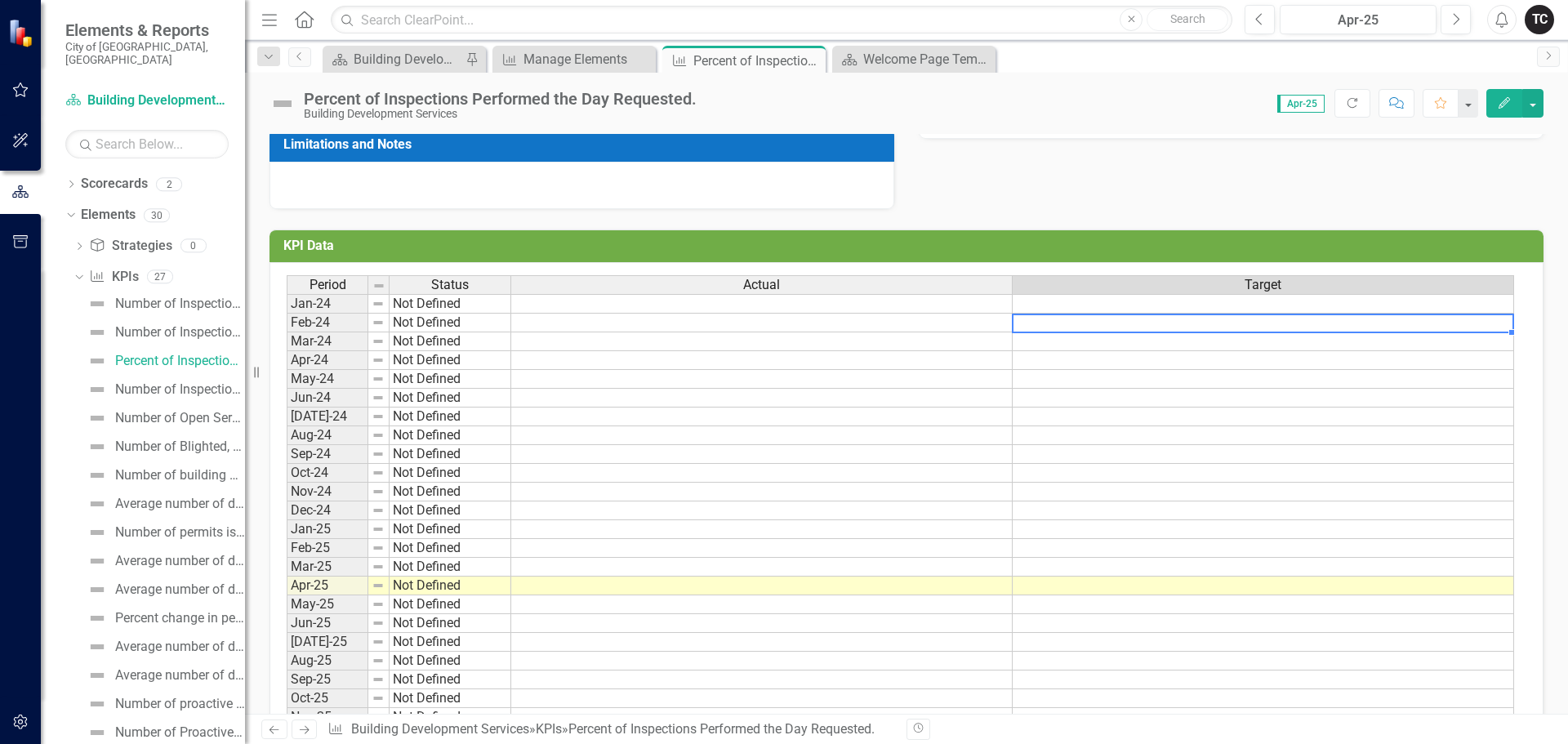
click at [1275, 307] on td at bounding box center [1263, 303] width 502 height 20
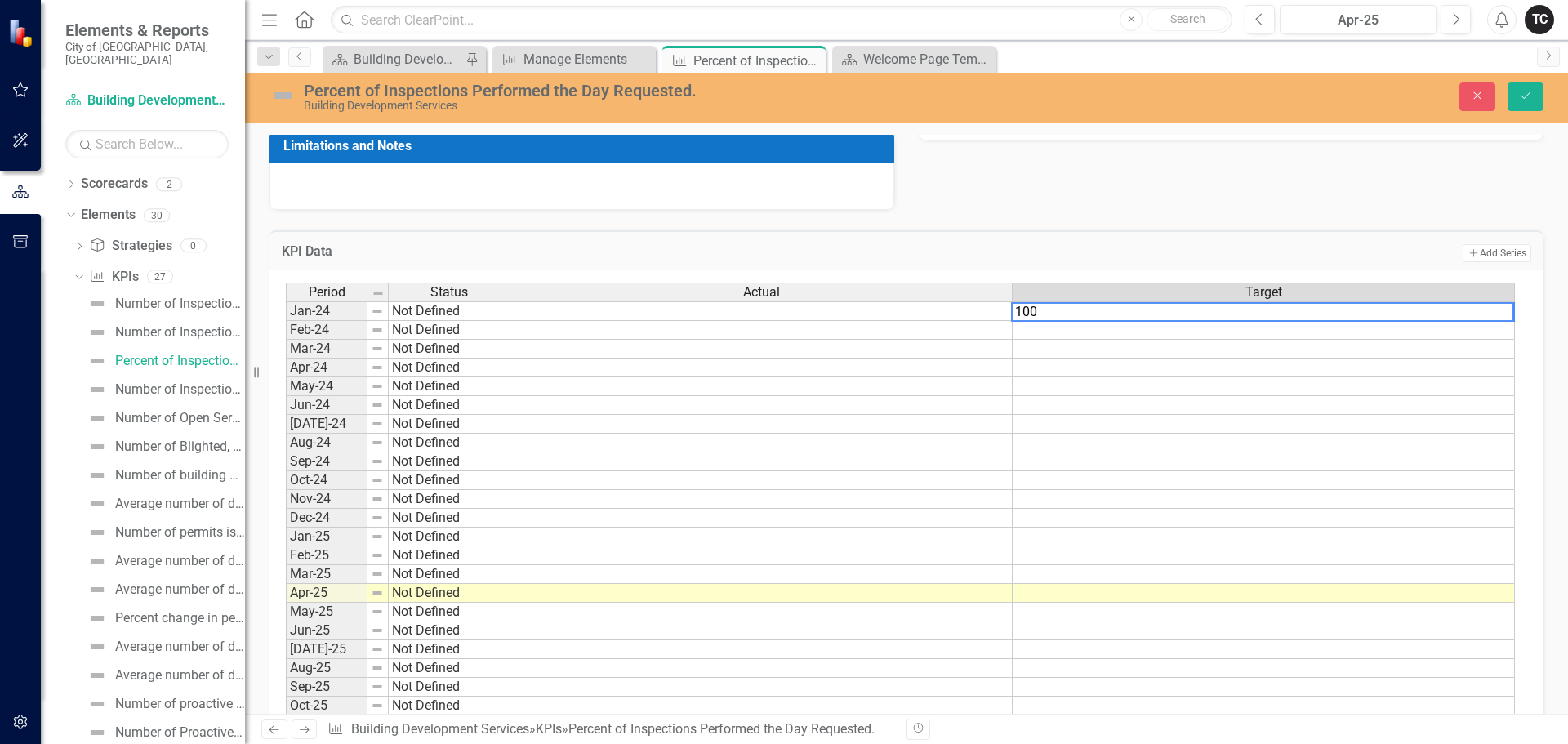
type textarea "100"
click at [1317, 373] on td at bounding box center [1264, 368] width 503 height 19
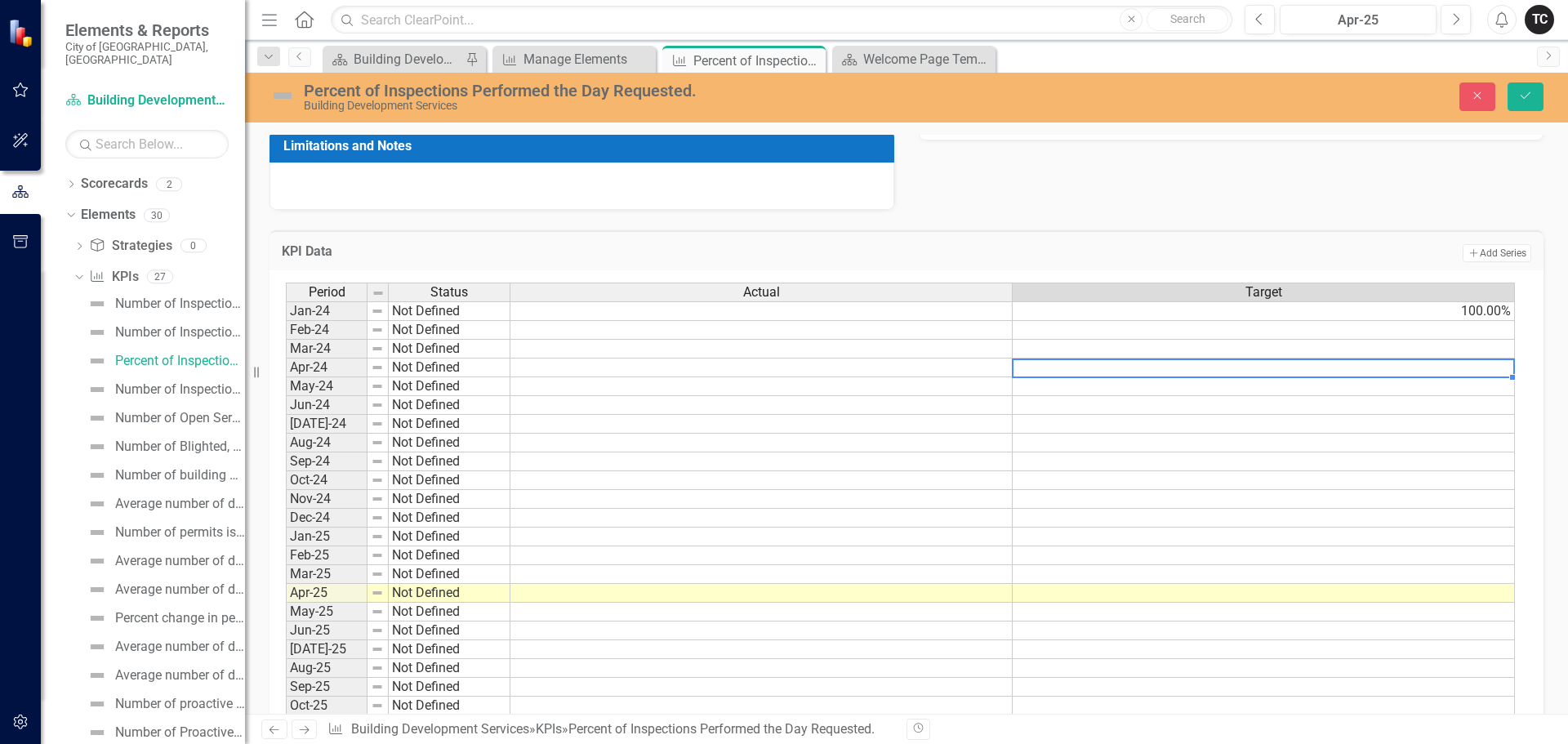
click at [1386, 309] on td "100.00%" at bounding box center [1264, 311] width 503 height 20
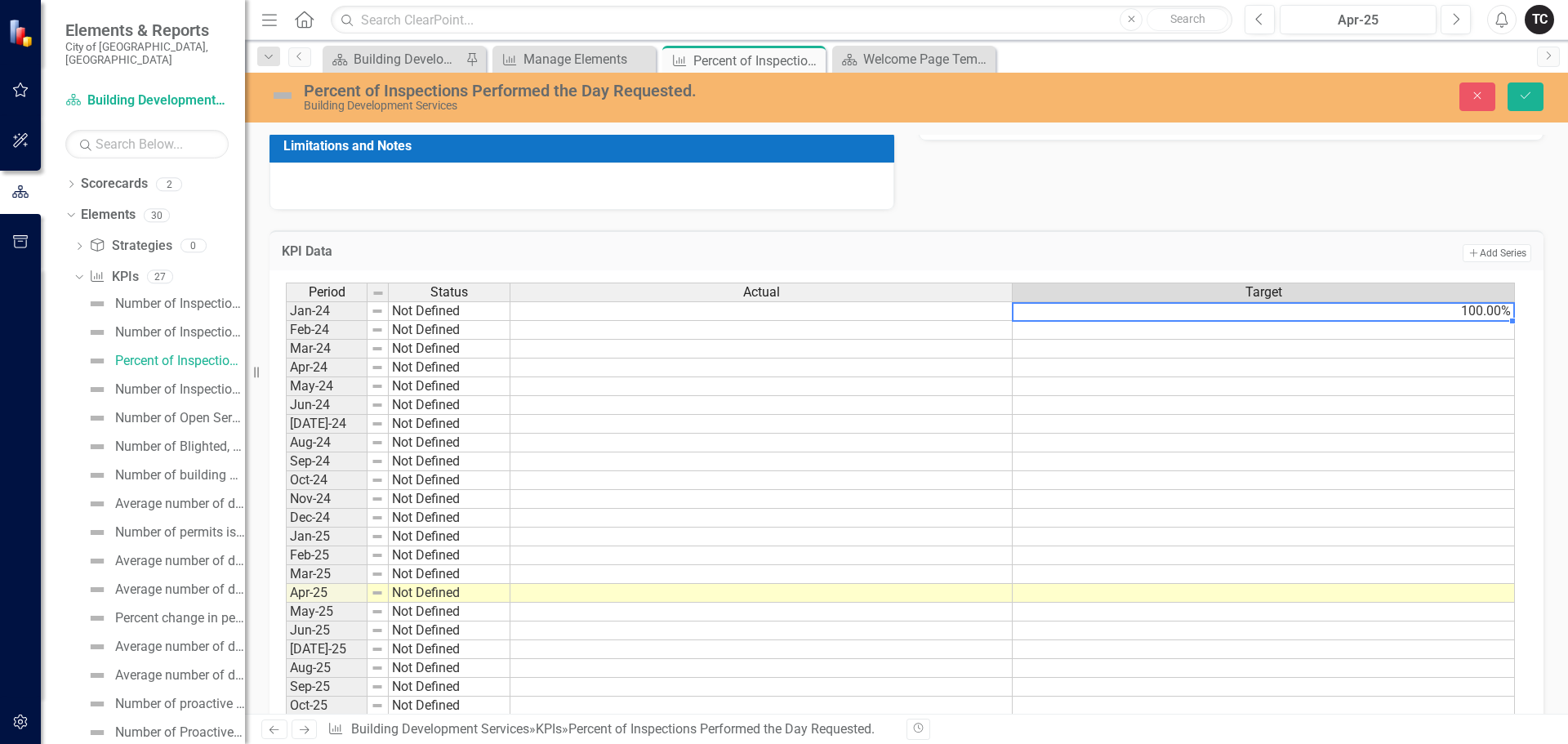
drag, startPoint x: 1512, startPoint y: 321, endPoint x: 1473, endPoint y: 311, distance: 40.3
click at [286, 311] on div "Period Status Actual Target Jan-24 Not Defined 100.00% Feb-24 Not Defined Mar-2…" at bounding box center [286, 518] width 0 height 471
click at [1470, 311] on td "100.00%" at bounding box center [1264, 311] width 503 height 20
drag, startPoint x: 1492, startPoint y: 311, endPoint x: 978, endPoint y: 317, distance: 514.0
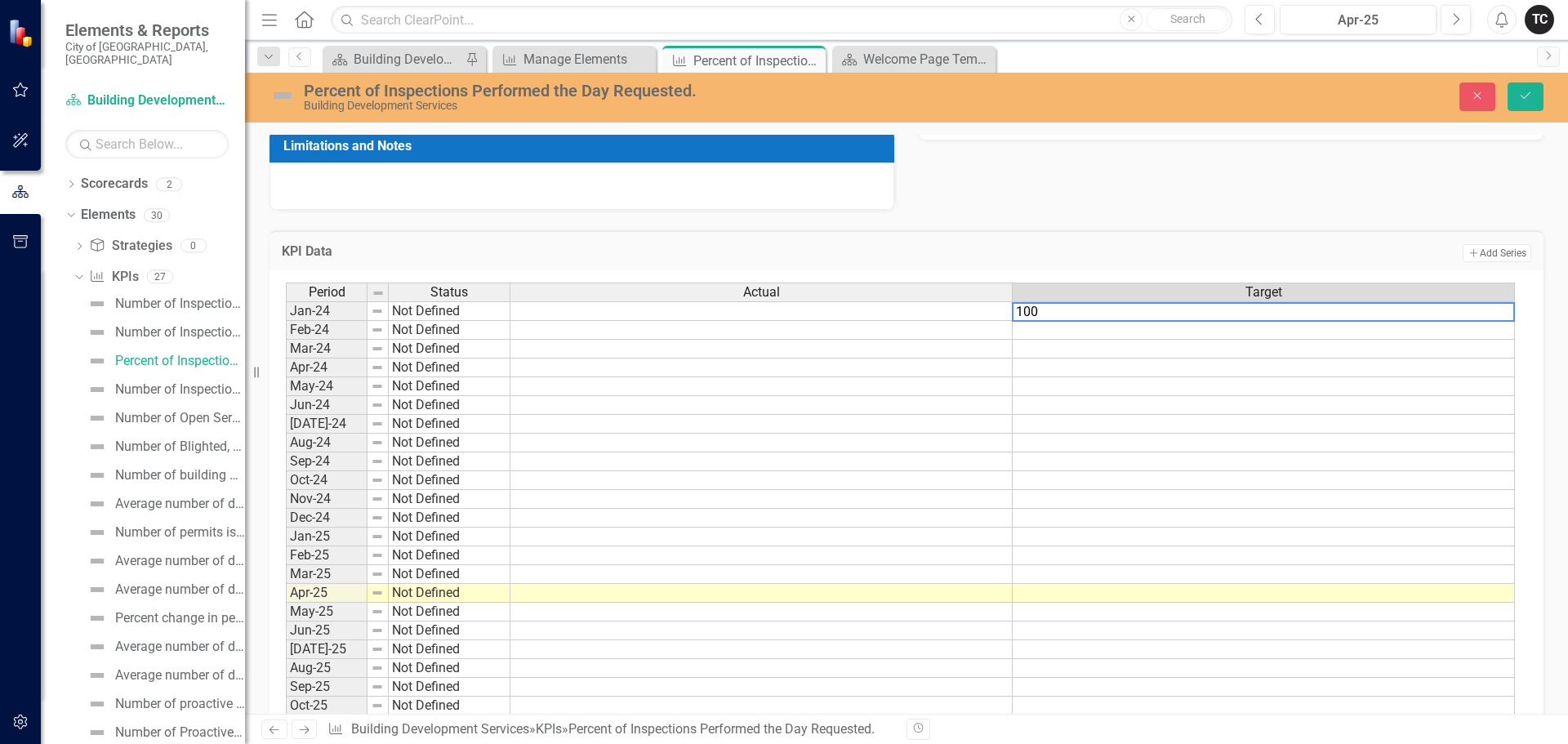
click at [978, 318] on div "Period Status Actual Target Jan-24 Not Defined 100.00% Feb-24 Not Defined Mar-2…" at bounding box center [900, 518] width 1229 height 472
type textarea "98"
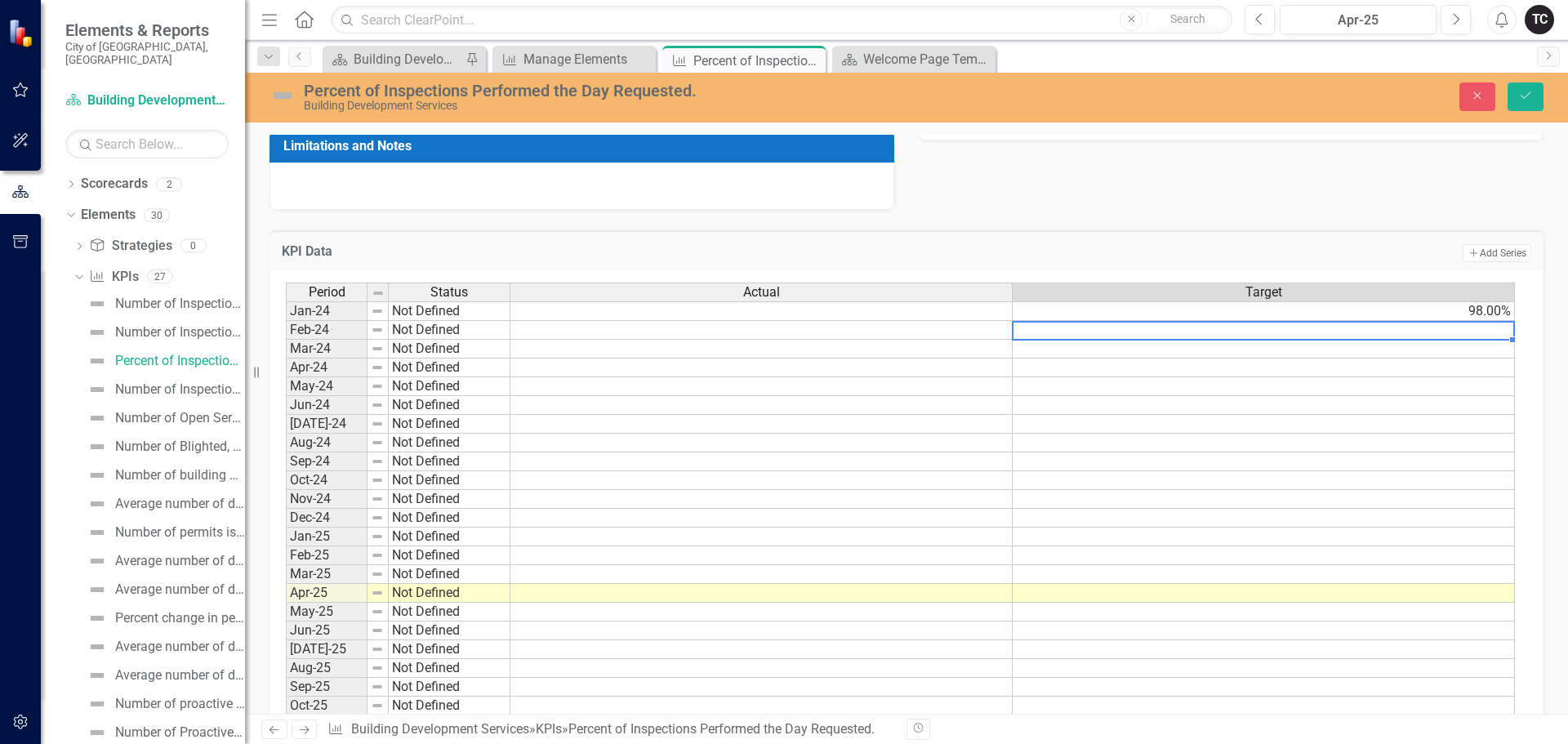
click at [1491, 308] on td "98.00%" at bounding box center [1264, 311] width 503 height 20
drag, startPoint x: 1512, startPoint y: 320, endPoint x: 1508, endPoint y: 754, distance: 434.0
click at [1508, 743] on html "Elements & Reports City of [GEOGRAPHIC_DATA], [GEOGRAPHIC_DATA] Scorecard Build…" at bounding box center [784, 372] width 1568 height 744
type textarea "98"
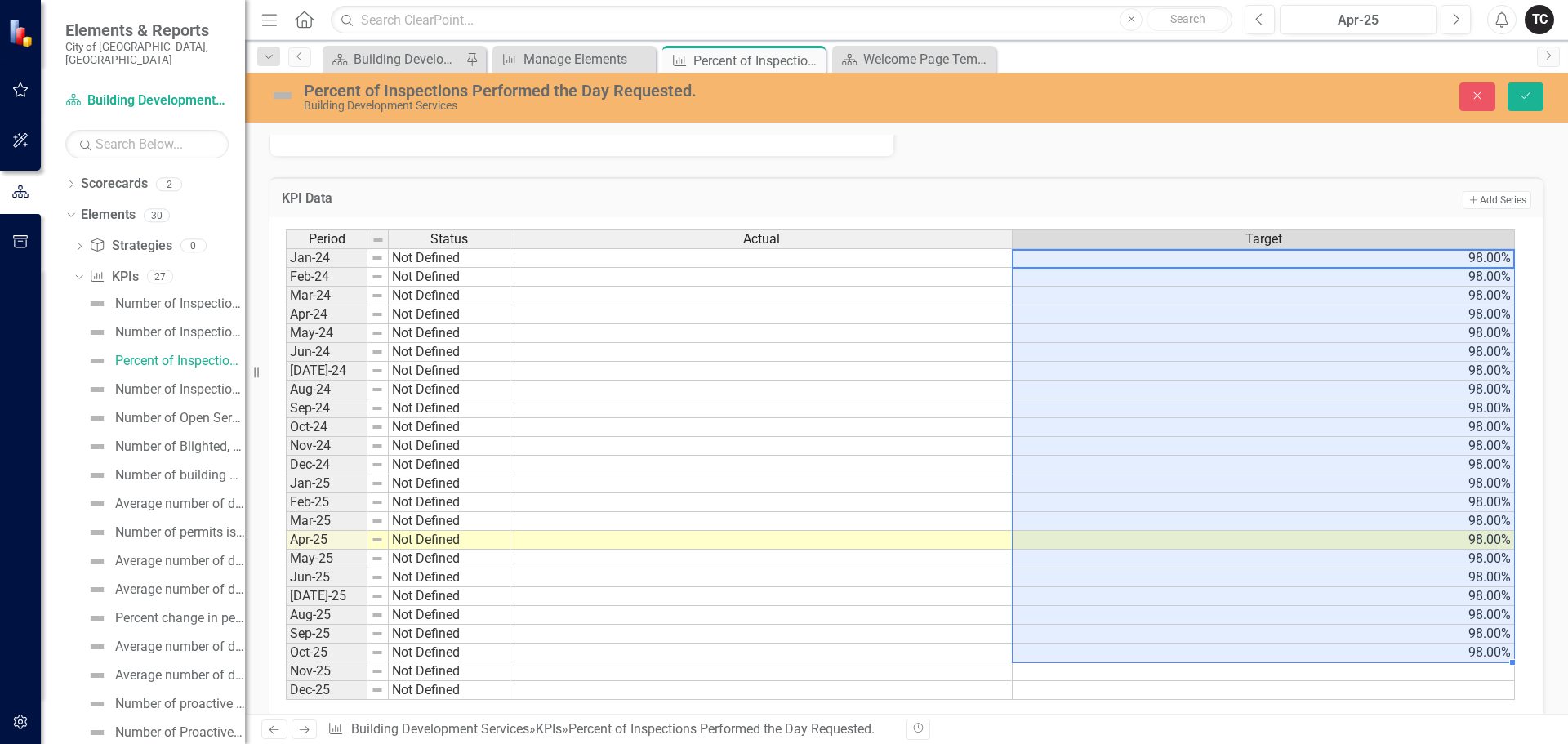
scroll to position [487, 0]
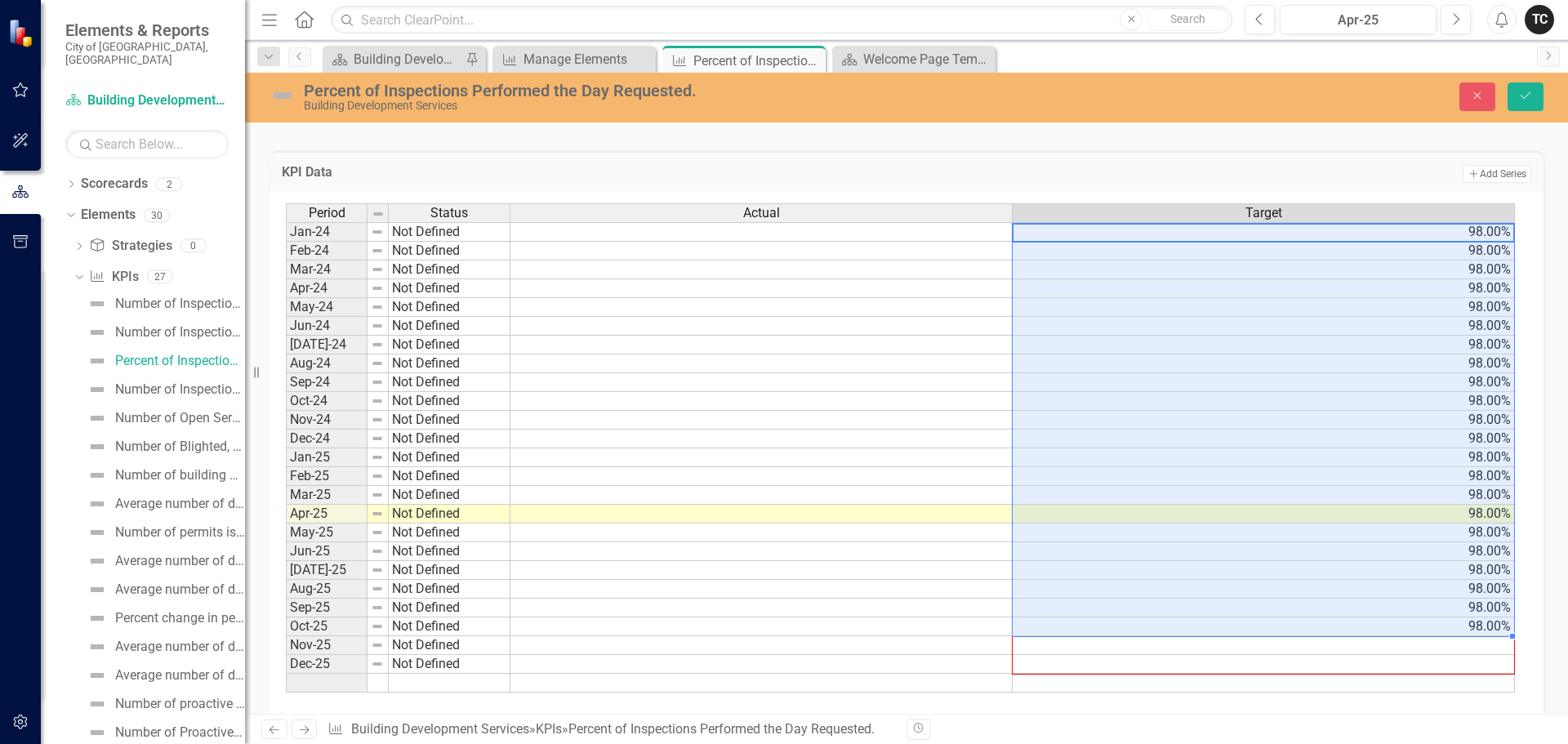
drag, startPoint x: 1512, startPoint y: 637, endPoint x: 1514, endPoint y: 670, distance: 33.1
click at [286, 693] on div at bounding box center [286, 693] width 0 height 0
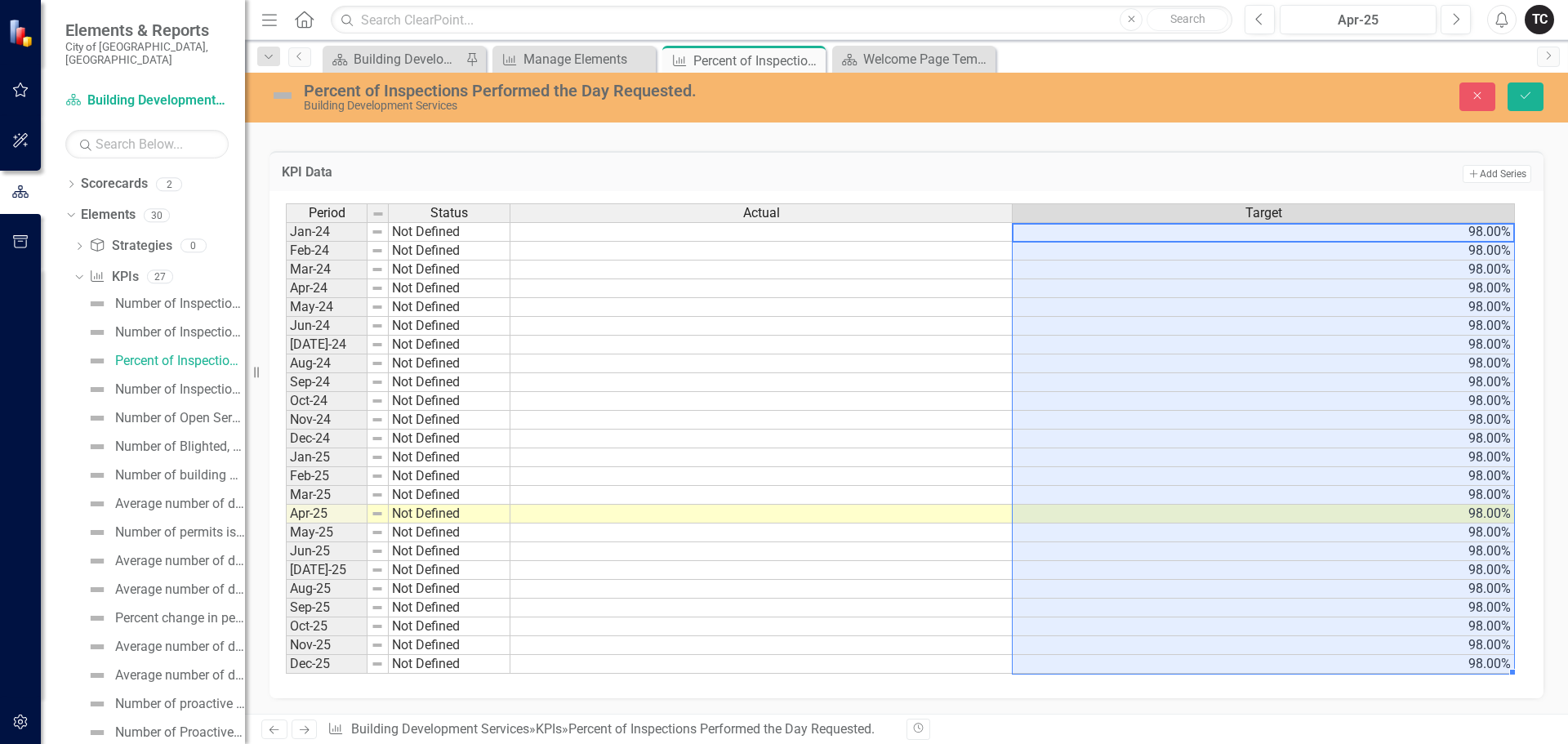
drag, startPoint x: 1512, startPoint y: 674, endPoint x: 1515, endPoint y: 695, distance: 21.2
click at [1515, 695] on div "Period Status Actual Target Jan-24 Not Defined 98.00% Feb-24 Not Defined 98.00%…" at bounding box center [906, 444] width 1274 height 507
click at [286, 466] on div "Period Status Actual Target Jan-24 Not Defined 98.00% Feb-24 Not Defined 98.00%…" at bounding box center [286, 438] width 0 height 471
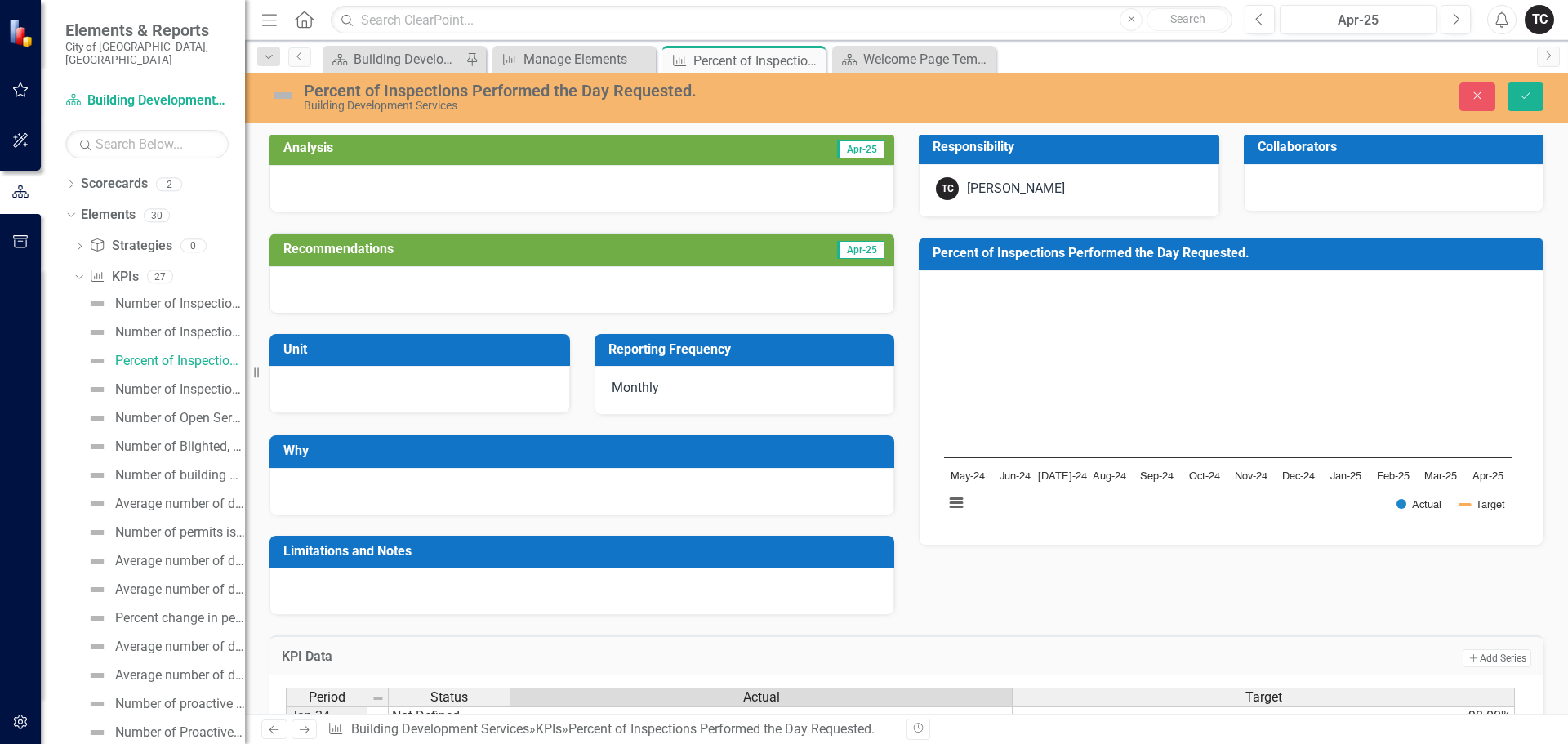
scroll to position [0, 0]
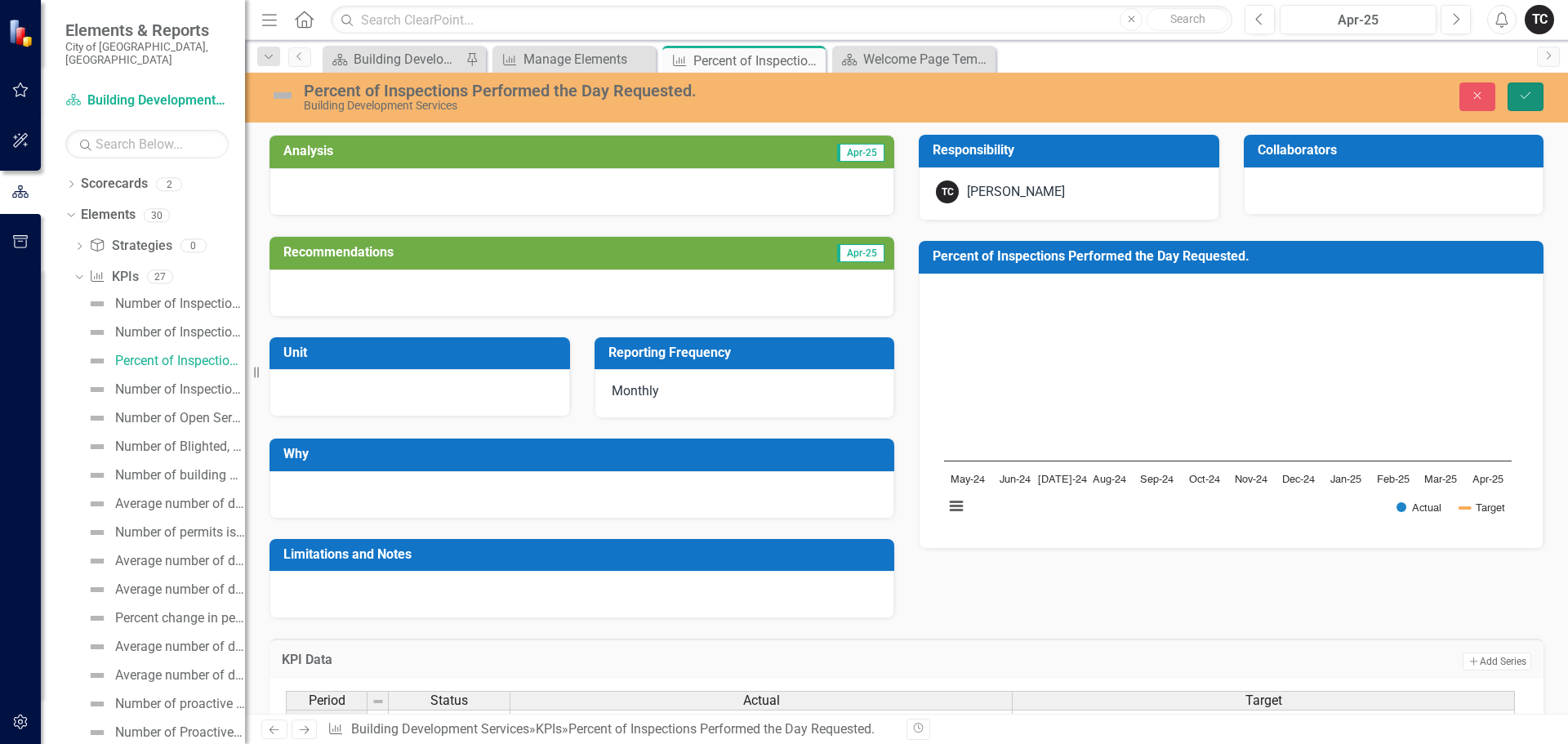
click at [1524, 98] on icon "Save" at bounding box center [1526, 95] width 15 height 11
